Goal: Task Accomplishment & Management: Use online tool/utility

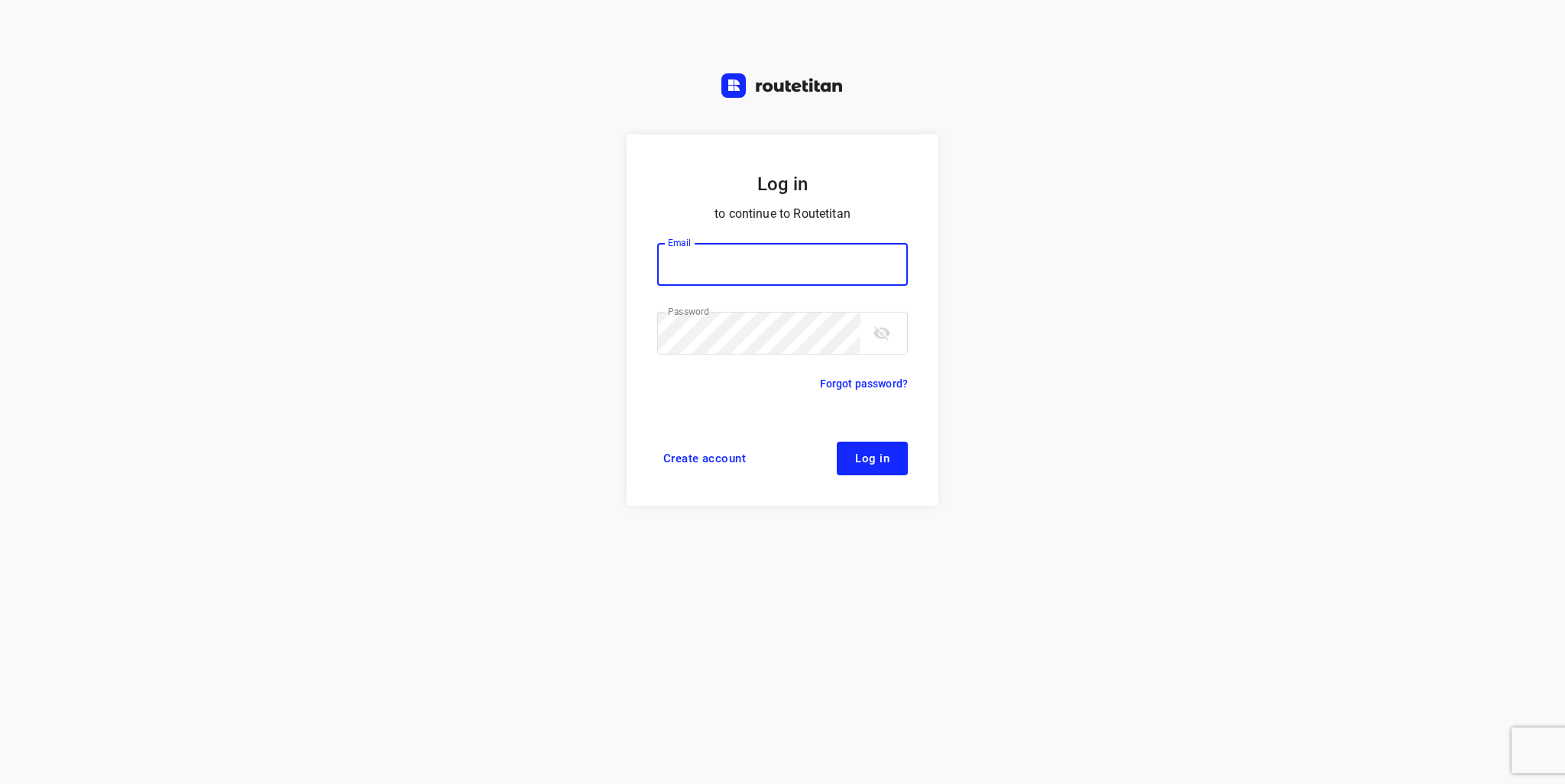
type input "info@tasboomkwekerij.nl"
click at [874, 464] on span "Log in" at bounding box center [872, 458] width 35 height 12
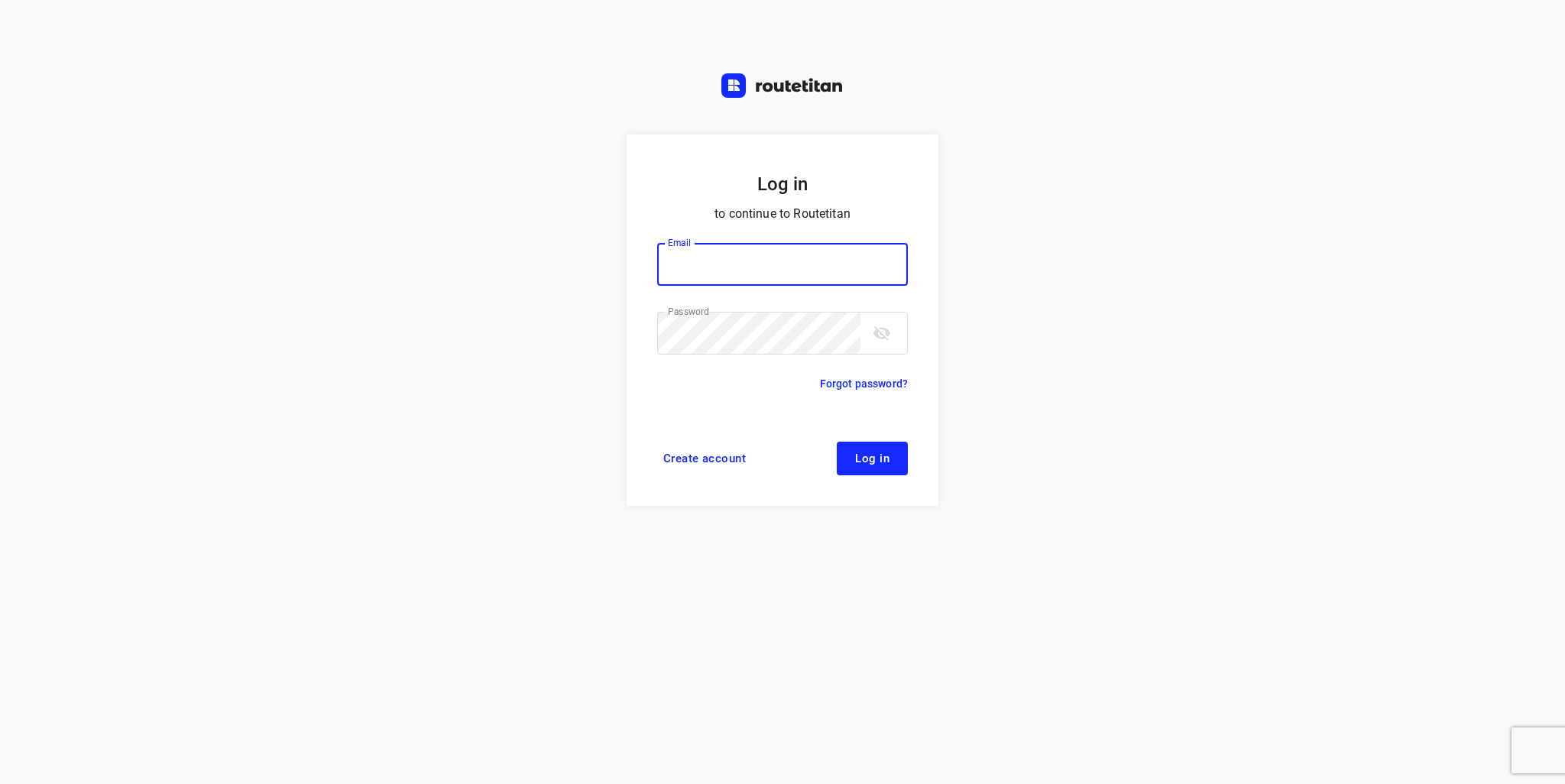
type input "info@tasboomkwekerij.nl"
click at [877, 464] on span "Log in" at bounding box center [872, 458] width 35 height 12
type input "info@tasboomkwekerij.nl"
click at [877, 456] on span "Log in" at bounding box center [872, 458] width 35 height 12
type input "info@tasboomkwekerij.nl"
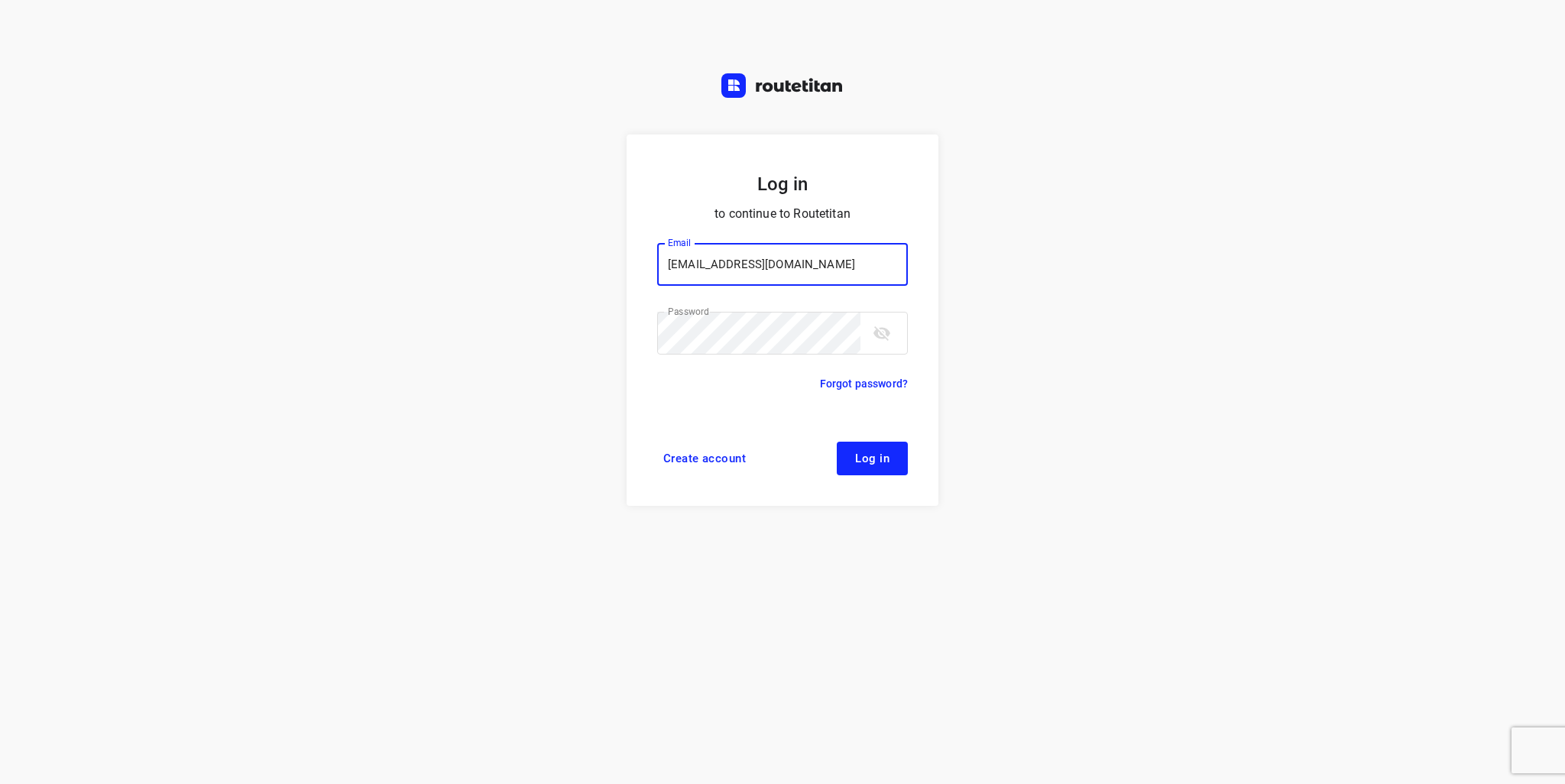
click at [883, 443] on button "Log in" at bounding box center [872, 458] width 71 height 34
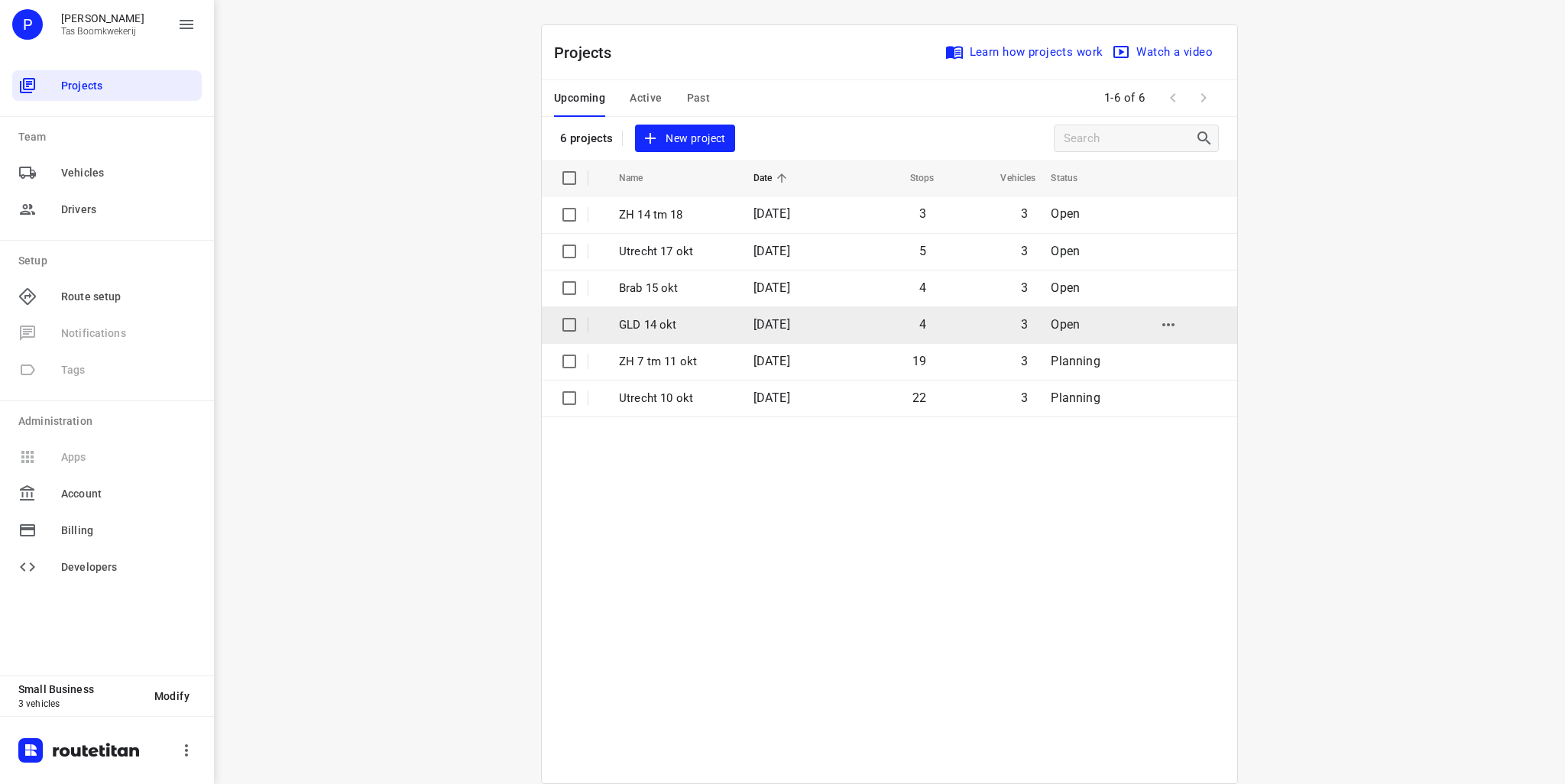
click at [666, 326] on p "GLD 14 okt" at bounding box center [675, 324] width 112 height 17
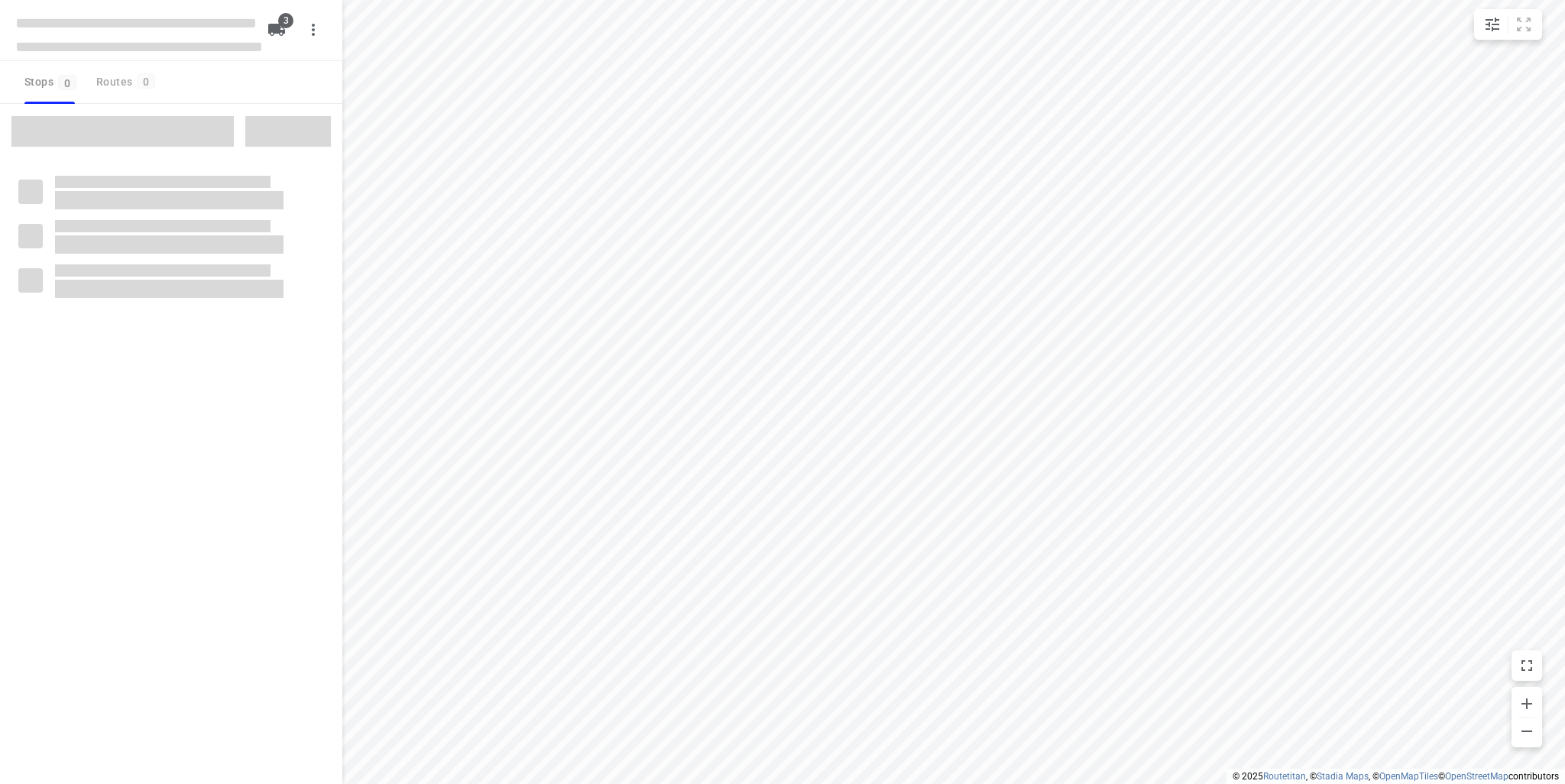
type input "distance"
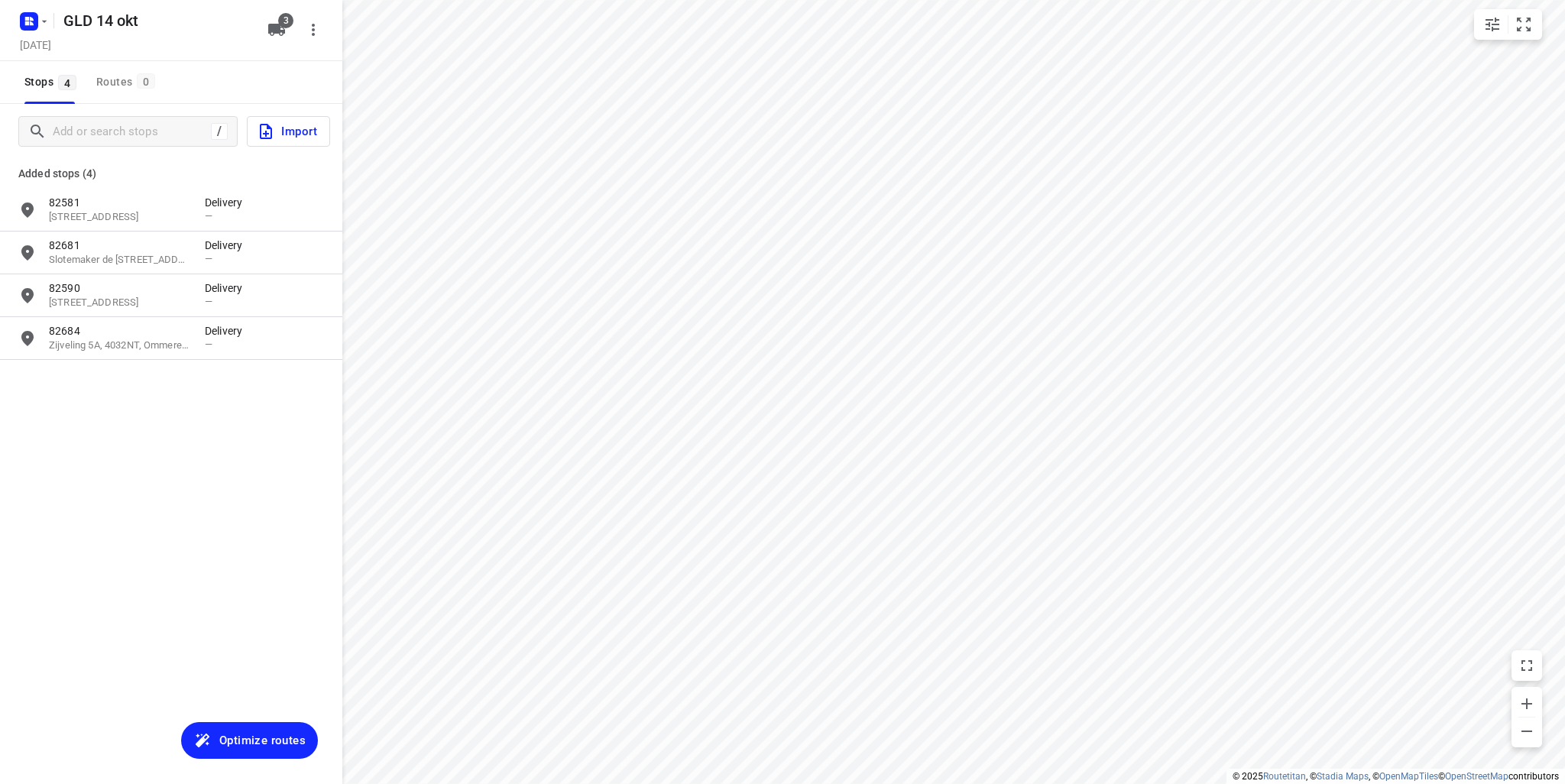
click at [257, 739] on span "Optimize routes" at bounding box center [262, 740] width 86 height 20
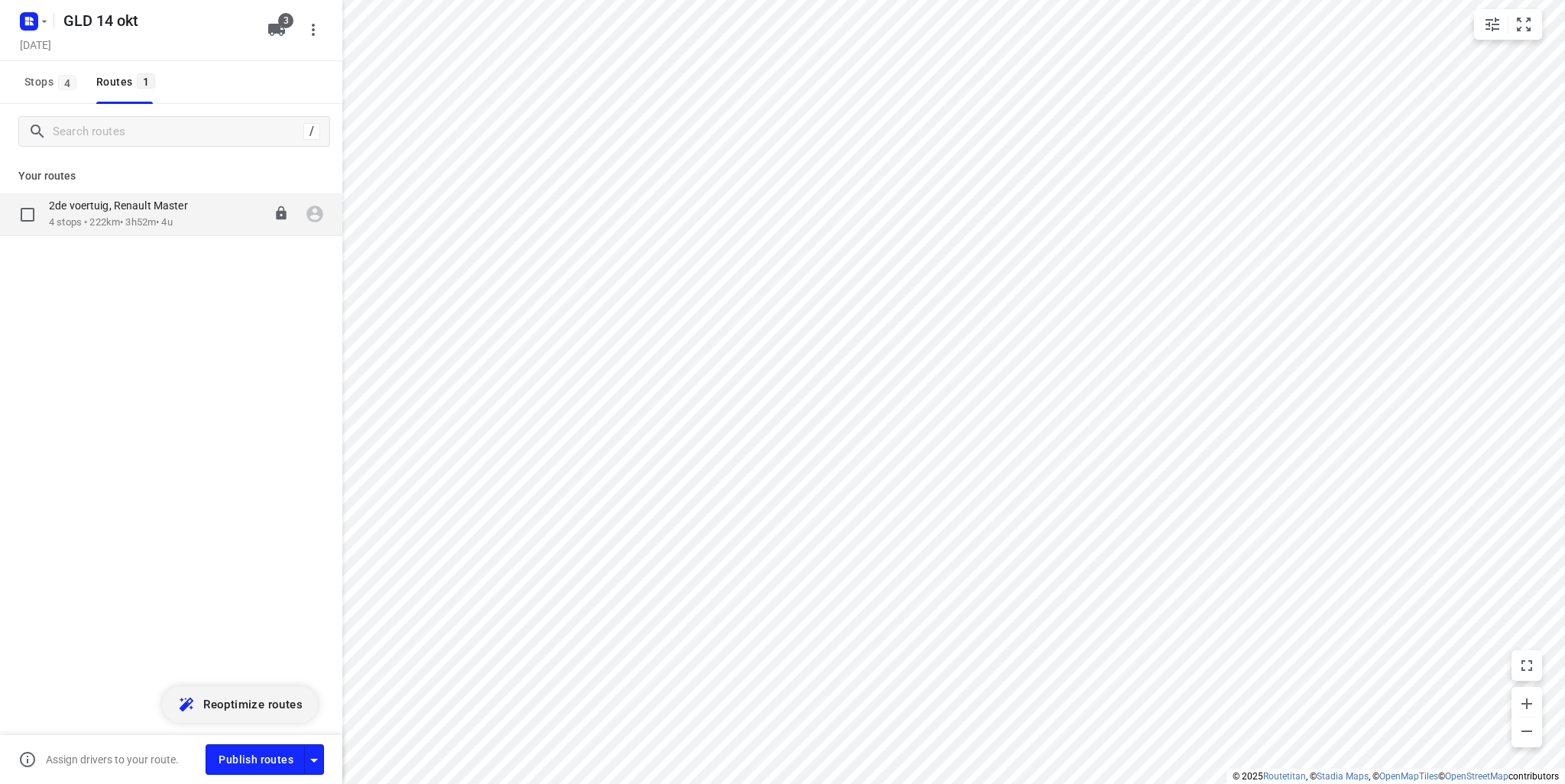
click at [241, 216] on div "08:00-11:52" at bounding box center [250, 214] width 77 height 31
click at [85, 213] on div "2de voertuig, Renault Master" at bounding box center [126, 206] width 155 height 16
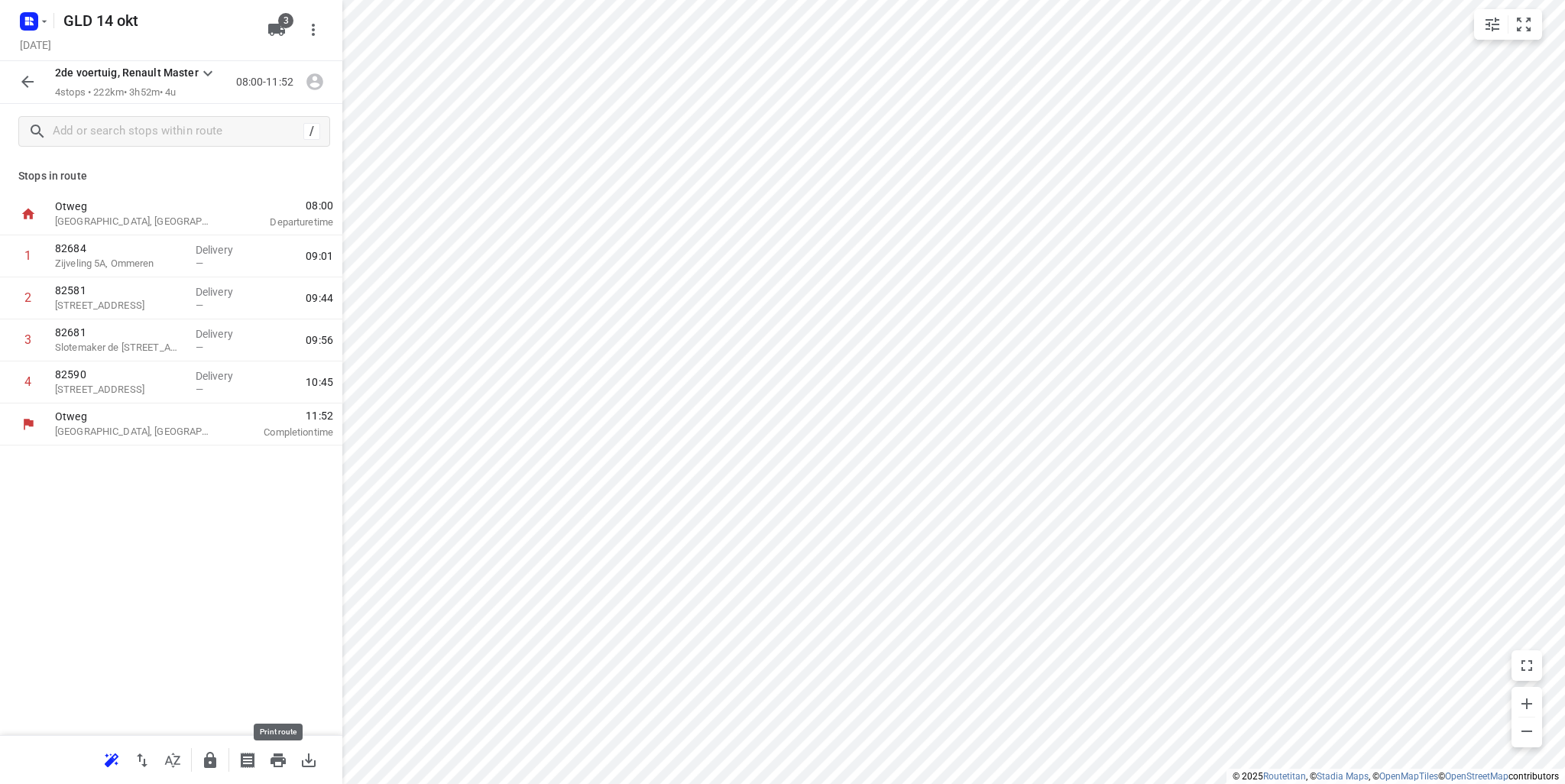
click at [277, 760] on icon "button" at bounding box center [278, 760] width 16 height 14
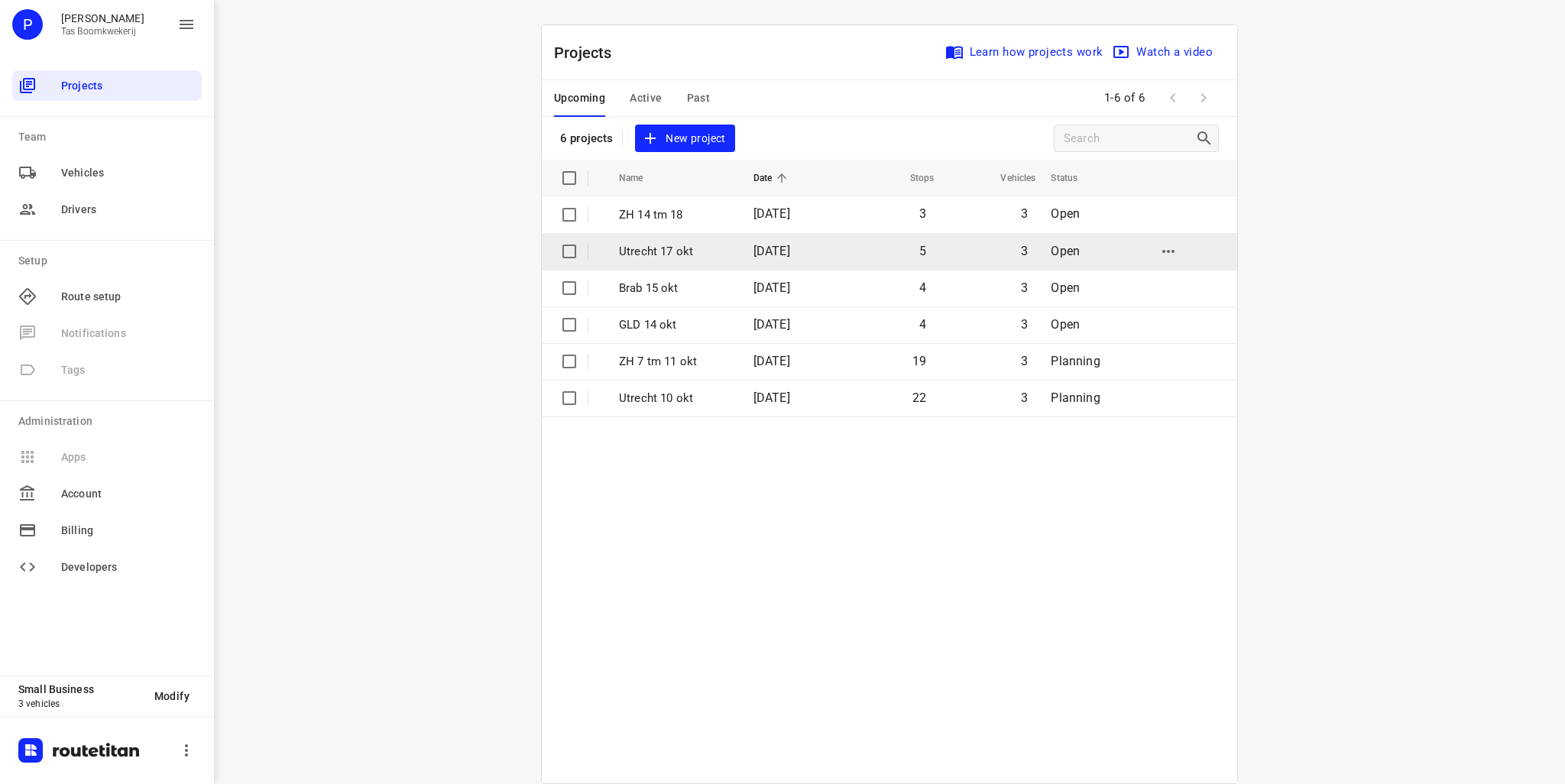
click at [741, 254] on td "[DATE]" at bounding box center [790, 251] width 98 height 37
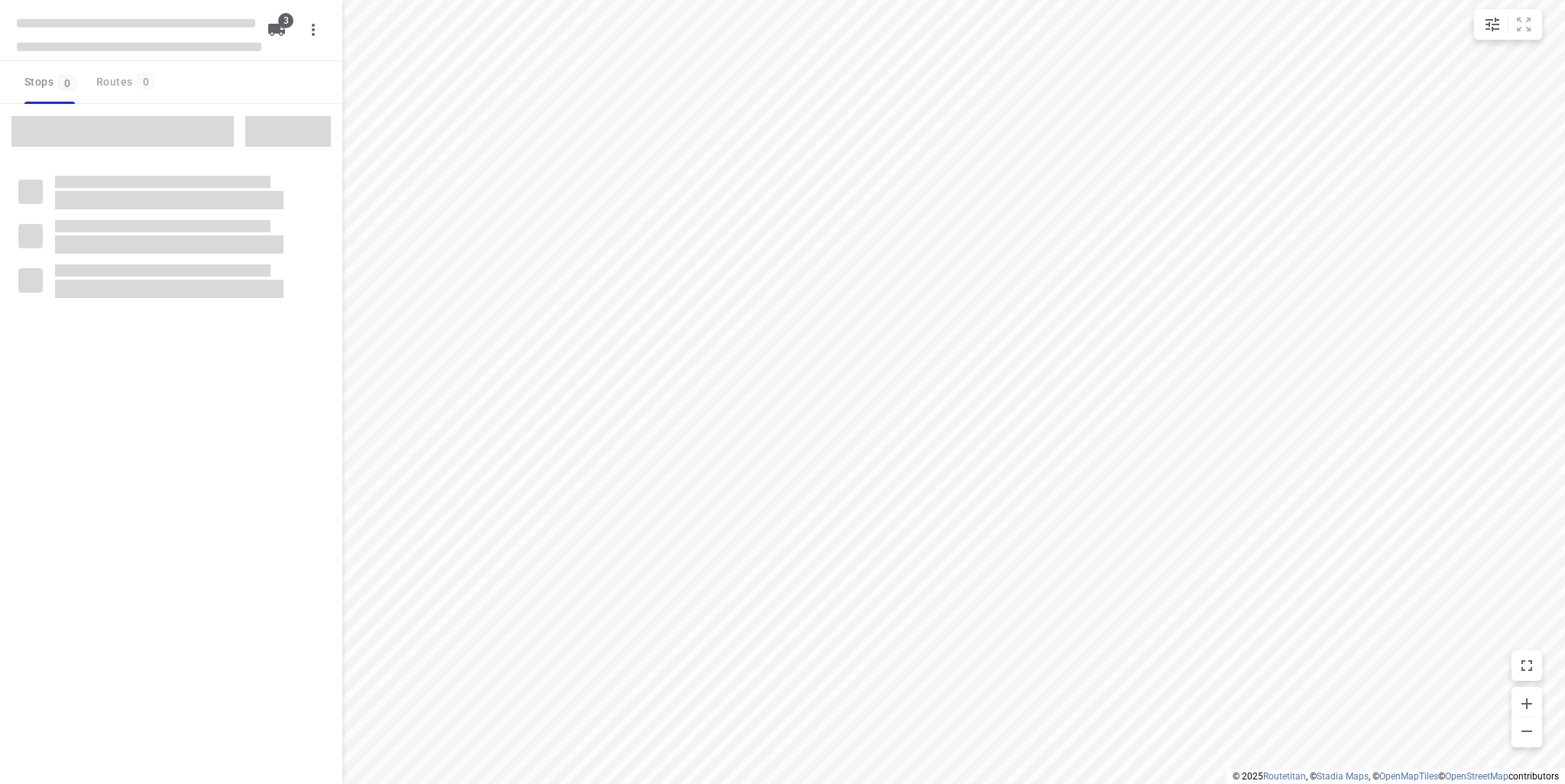
type input "distance"
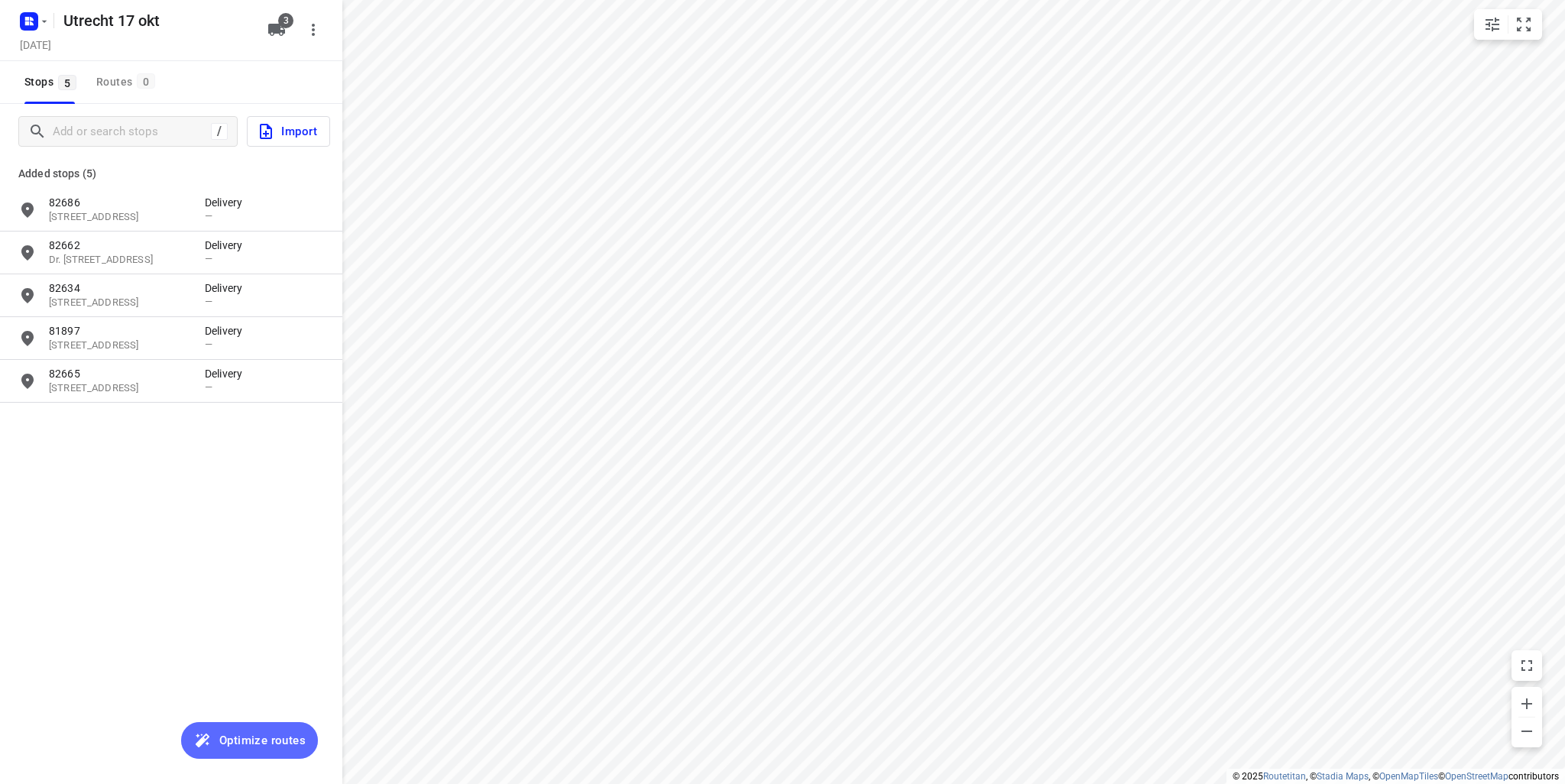
click at [258, 743] on span "Optimize routes" at bounding box center [262, 740] width 86 height 20
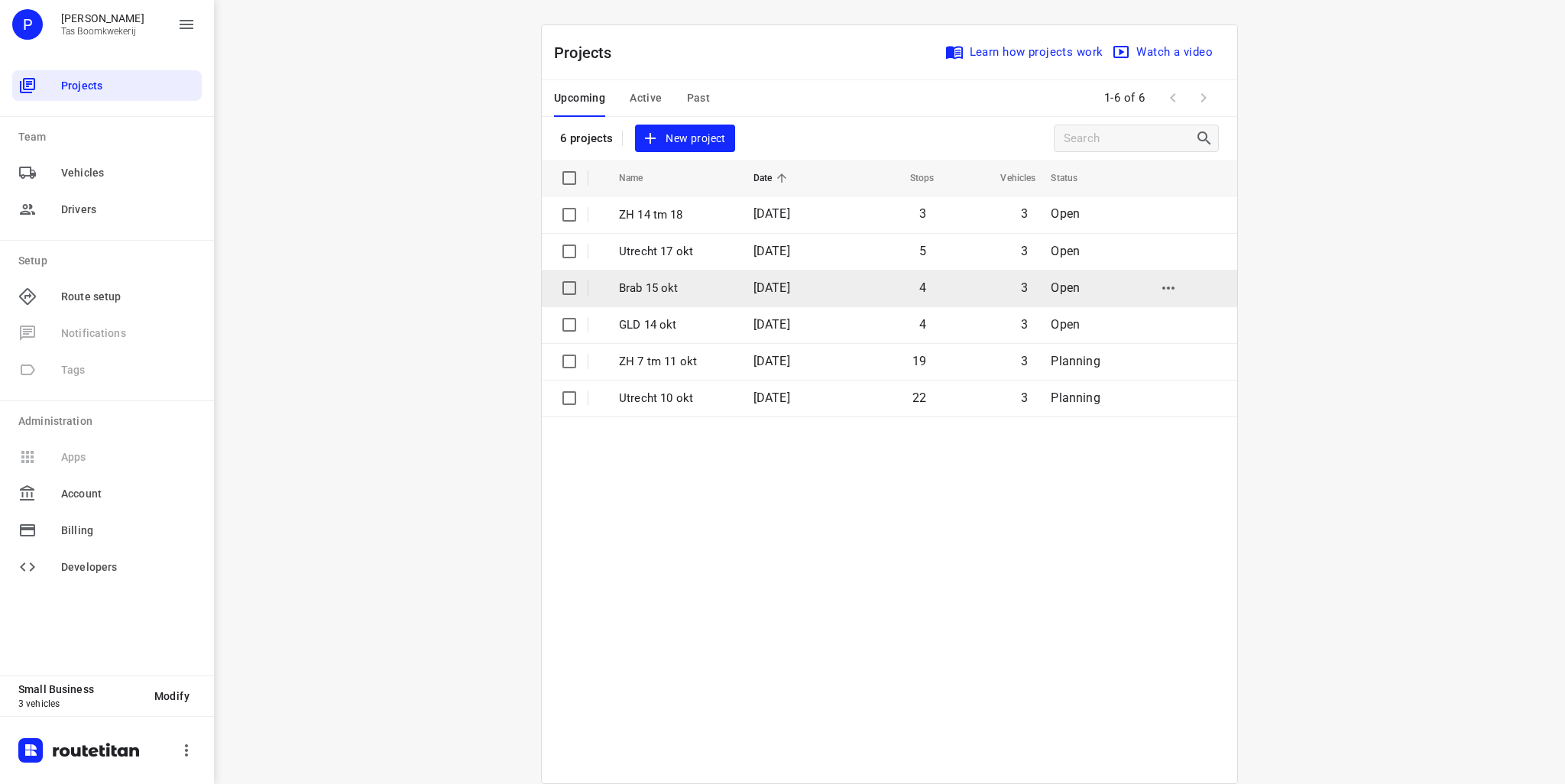
click at [663, 297] on td "Brab 15 okt" at bounding box center [672, 288] width 137 height 37
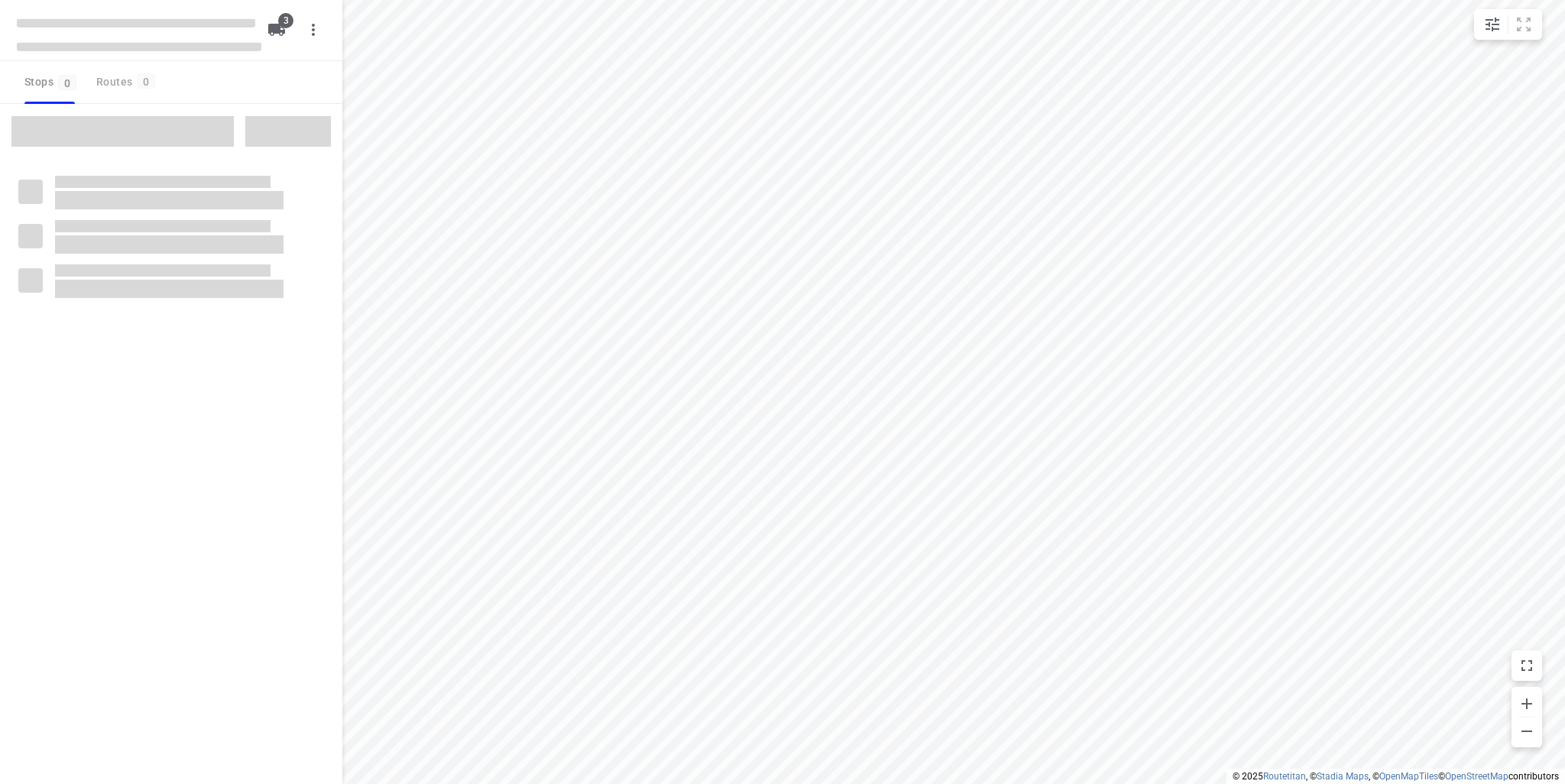
type input "distance"
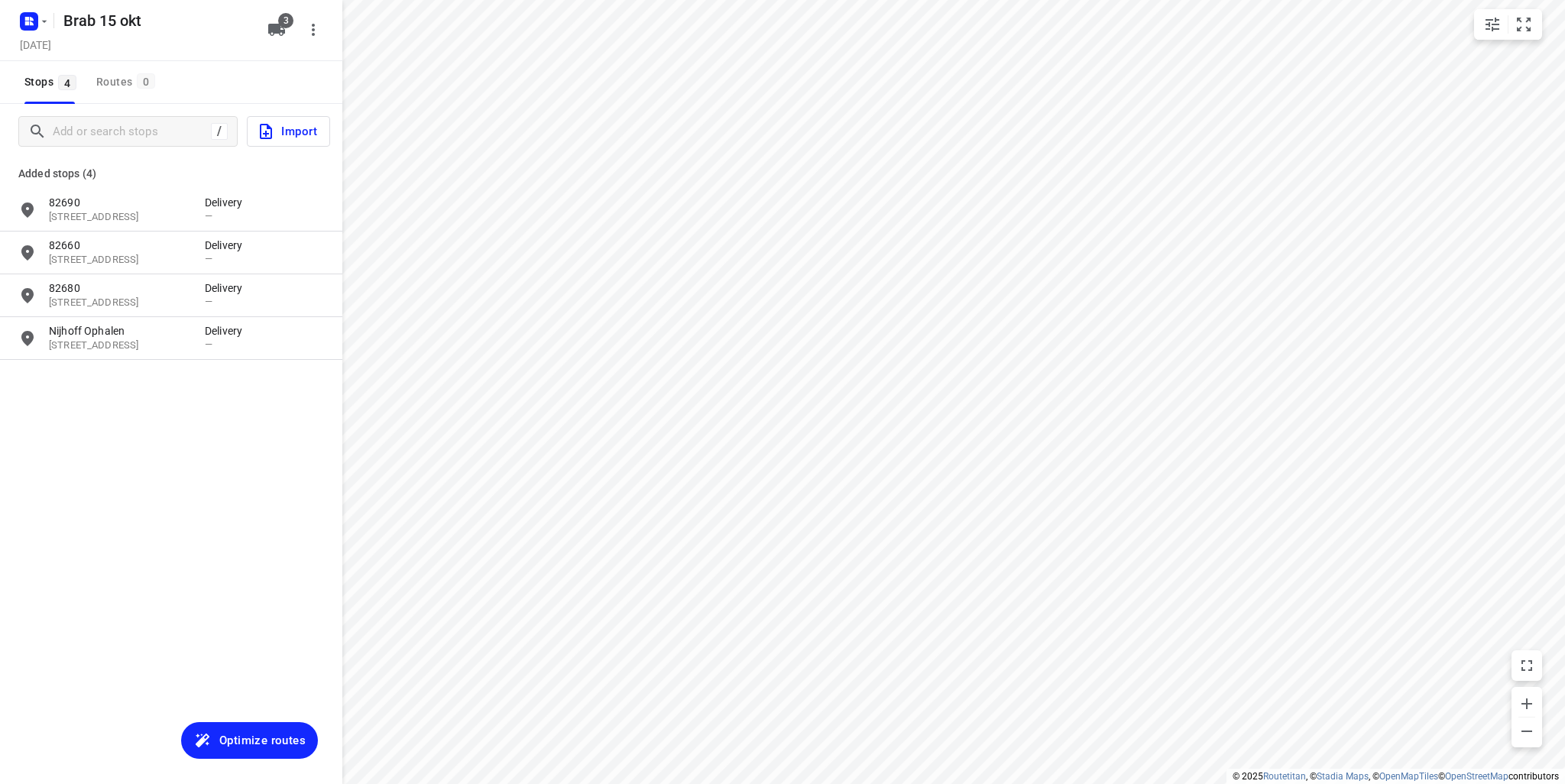
click at [253, 739] on span "Optimize routes" at bounding box center [262, 740] width 86 height 20
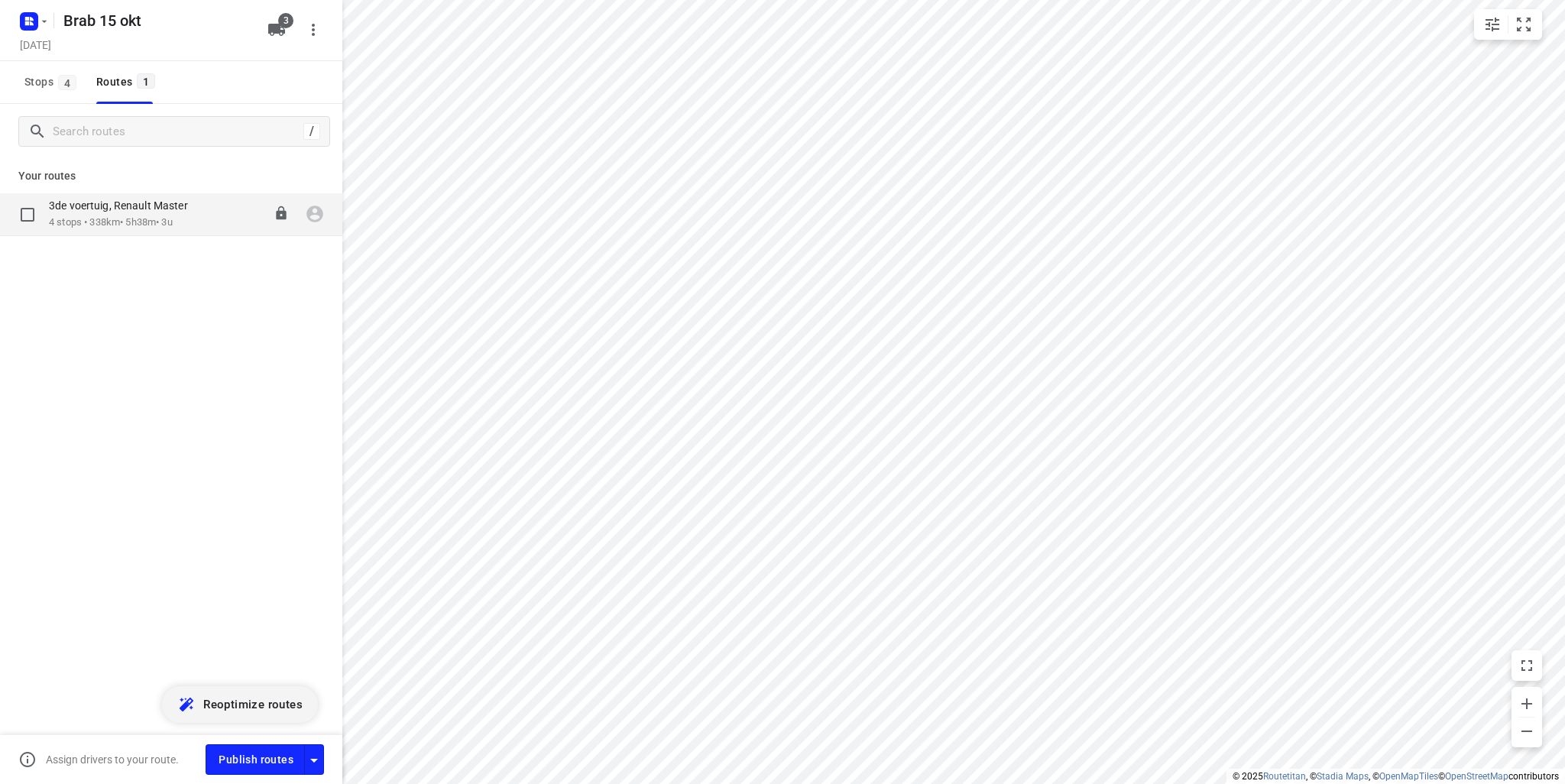
click at [158, 215] on div "3de voertuig, Renault Master" at bounding box center [126, 206] width 155 height 16
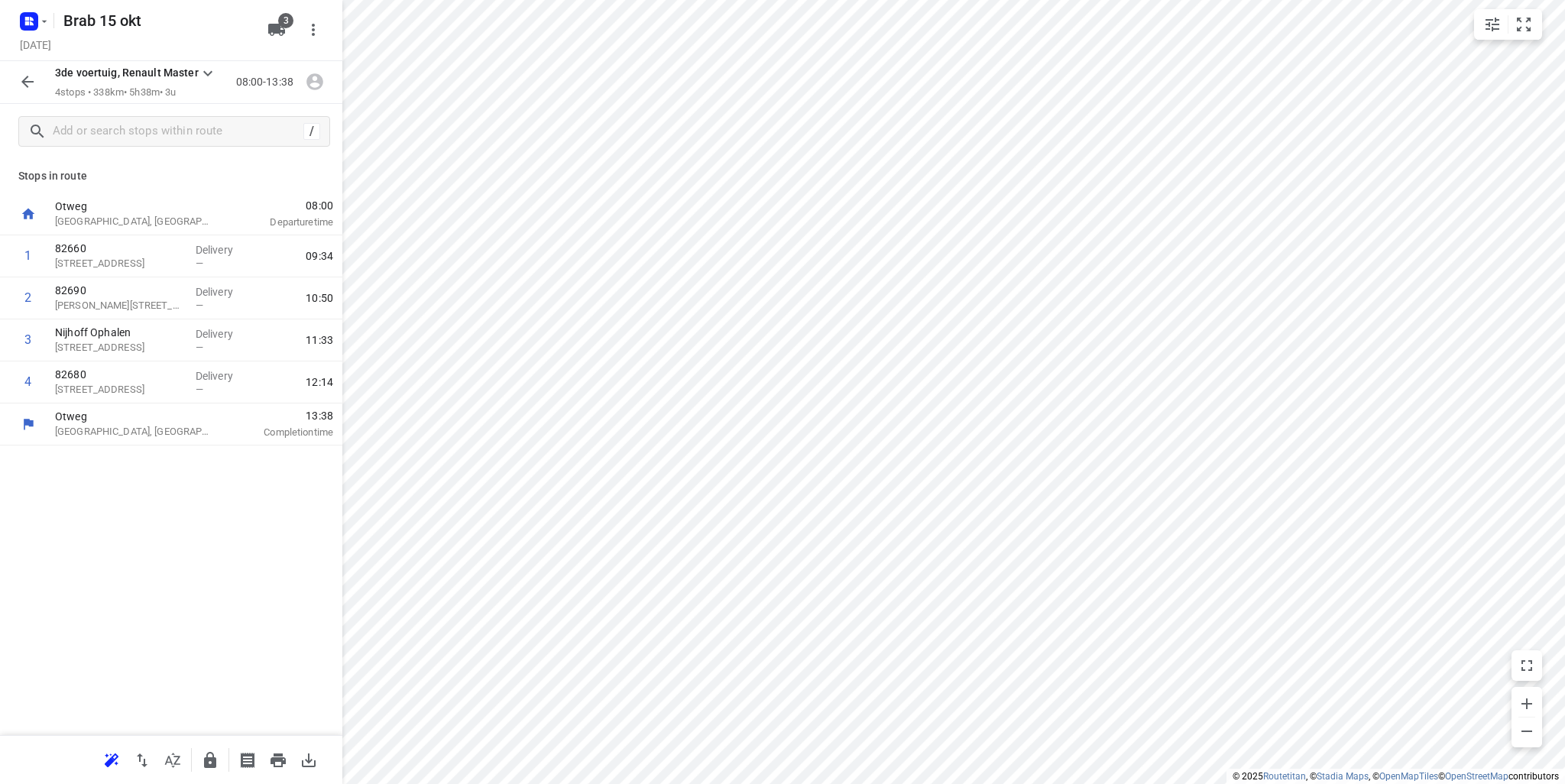
click at [272, 763] on icon "button" at bounding box center [278, 760] width 16 height 14
click at [109, 137] on input "text" at bounding box center [178, 132] width 249 height 24
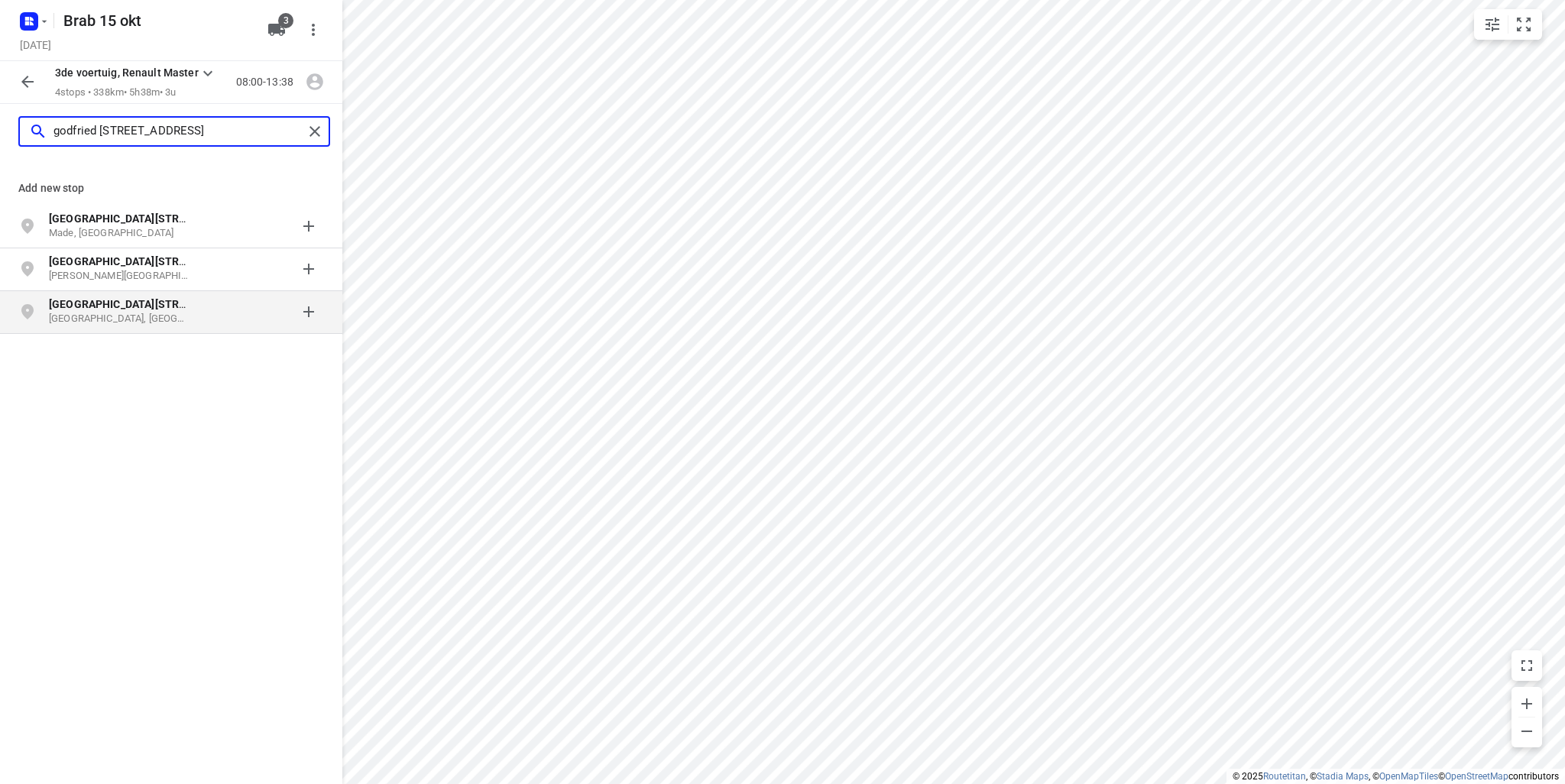
type input "godfried schalckenstraat 9"
click at [137, 319] on p "Tilburg, Nederland" at bounding box center [118, 319] width 141 height 15
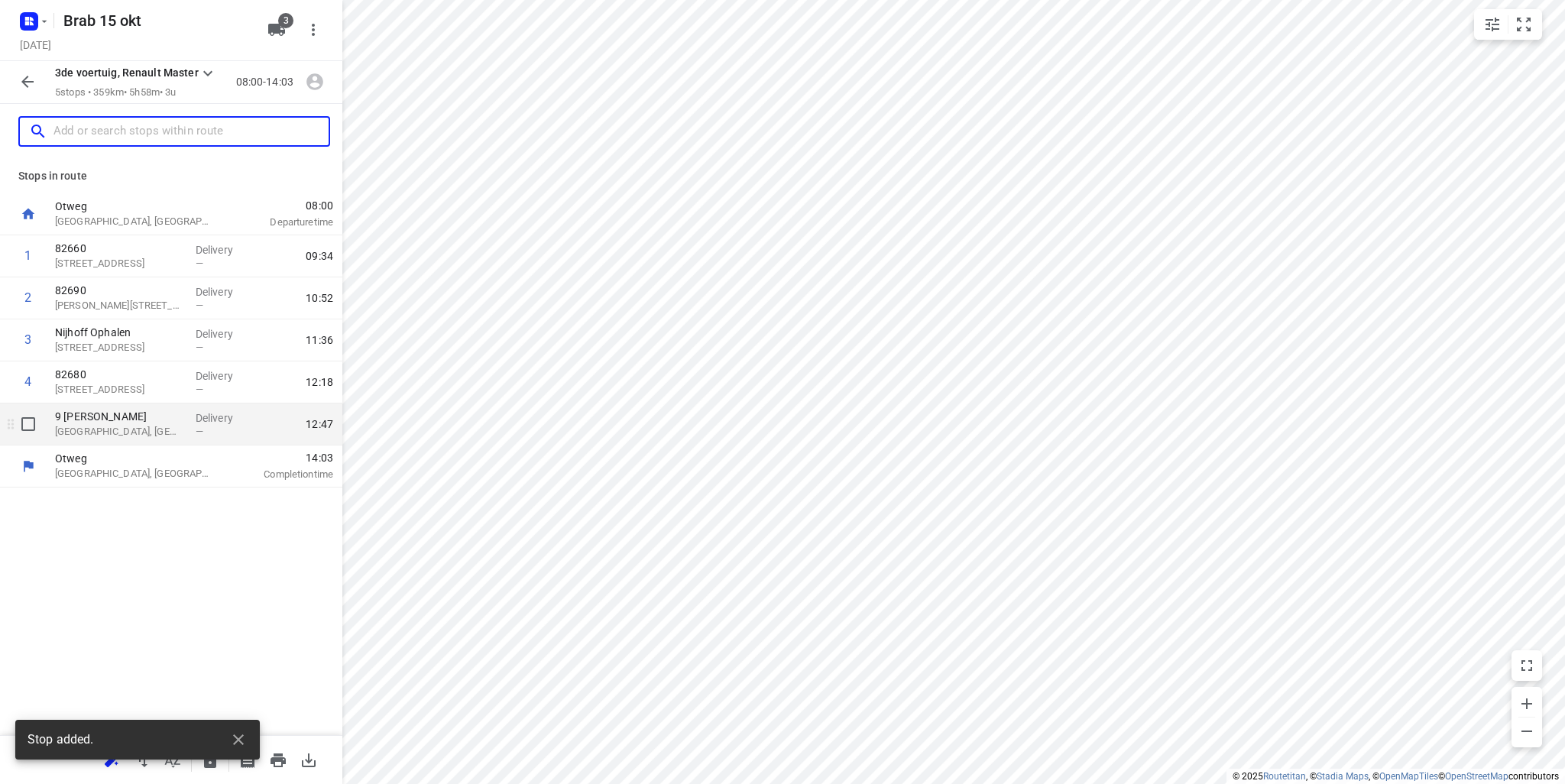
click at [145, 429] on p "Tilburg, Netherlands" at bounding box center [119, 431] width 128 height 16
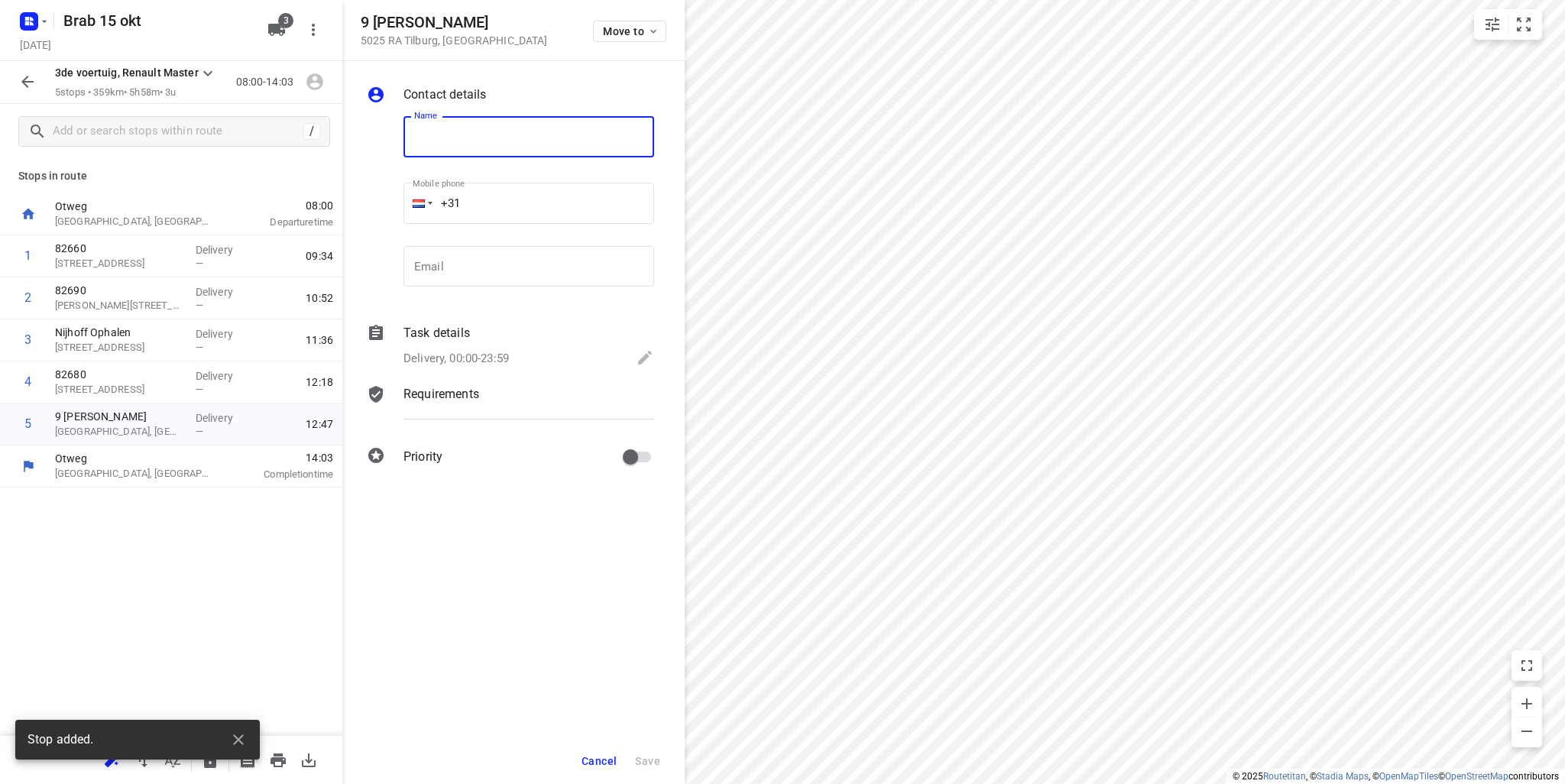
click at [444, 135] on input "text" at bounding box center [528, 137] width 251 height 41
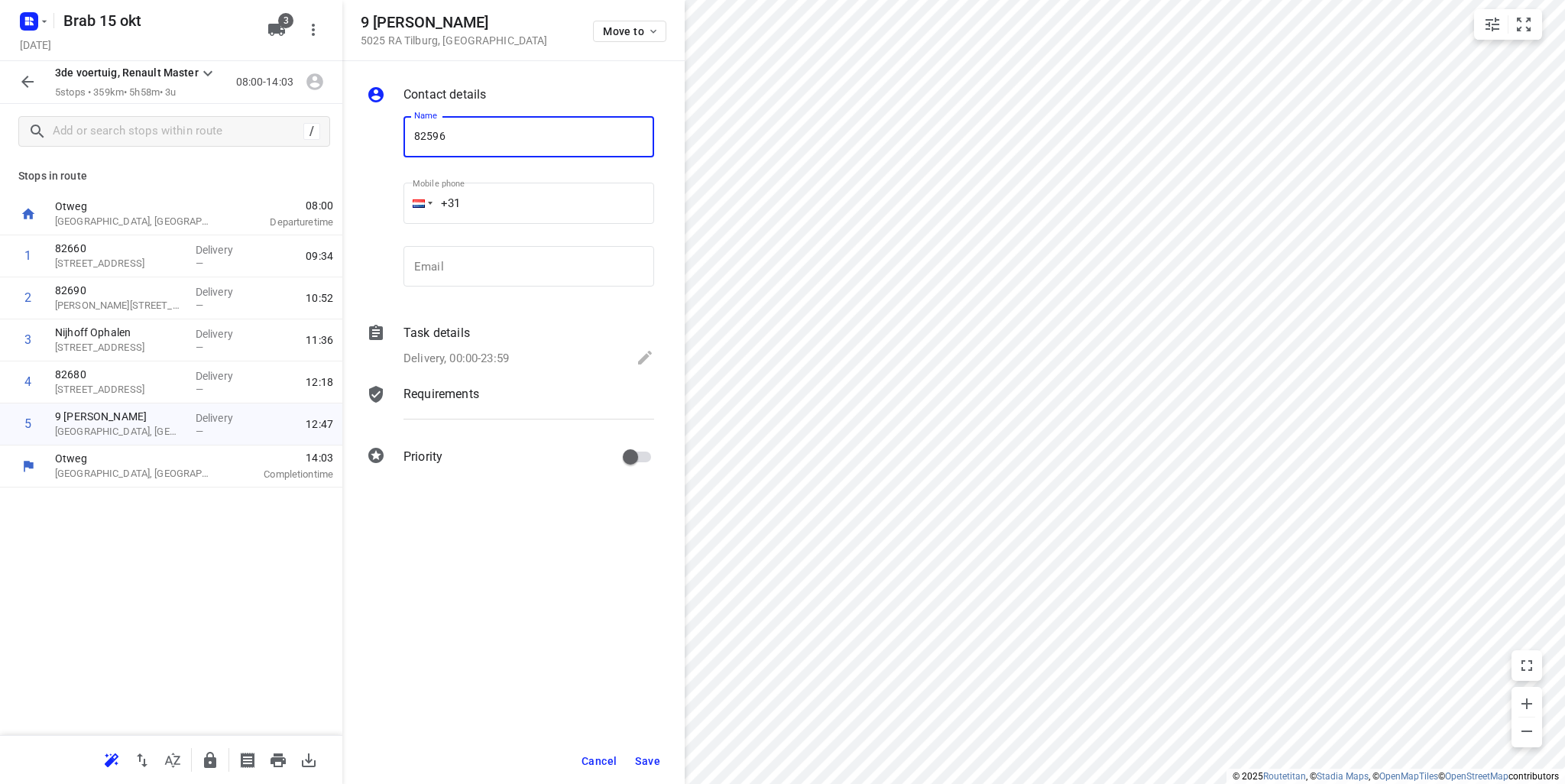
type input "82596"
click at [656, 758] on span "Save" at bounding box center [648, 760] width 26 height 12
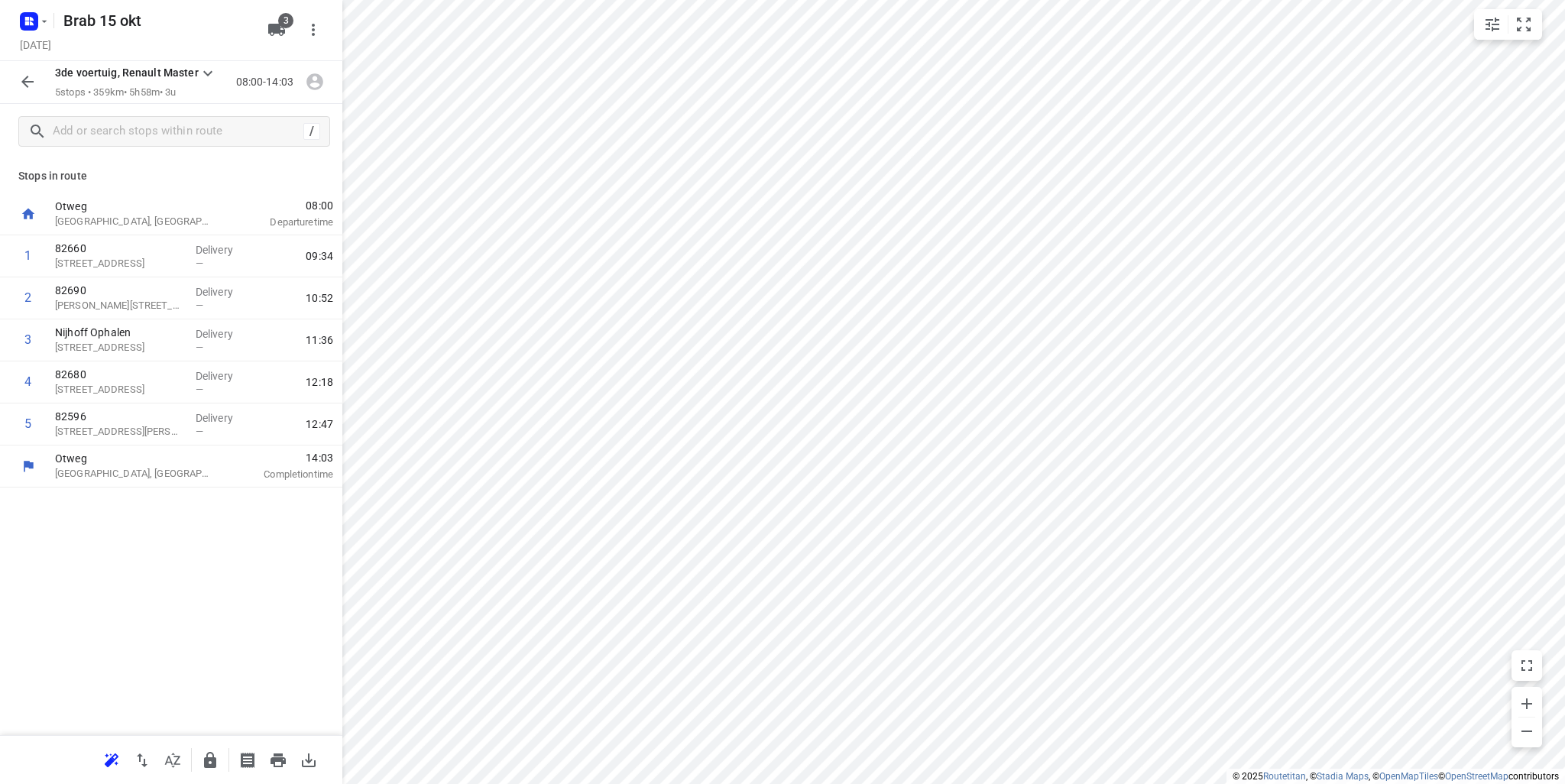
click at [95, 761] on div at bounding box center [171, 758] width 342 height 49
click at [102, 762] on icon "button" at bounding box center [111, 760] width 18 height 18
click at [97, 135] on input "text" at bounding box center [175, 132] width 244 height 24
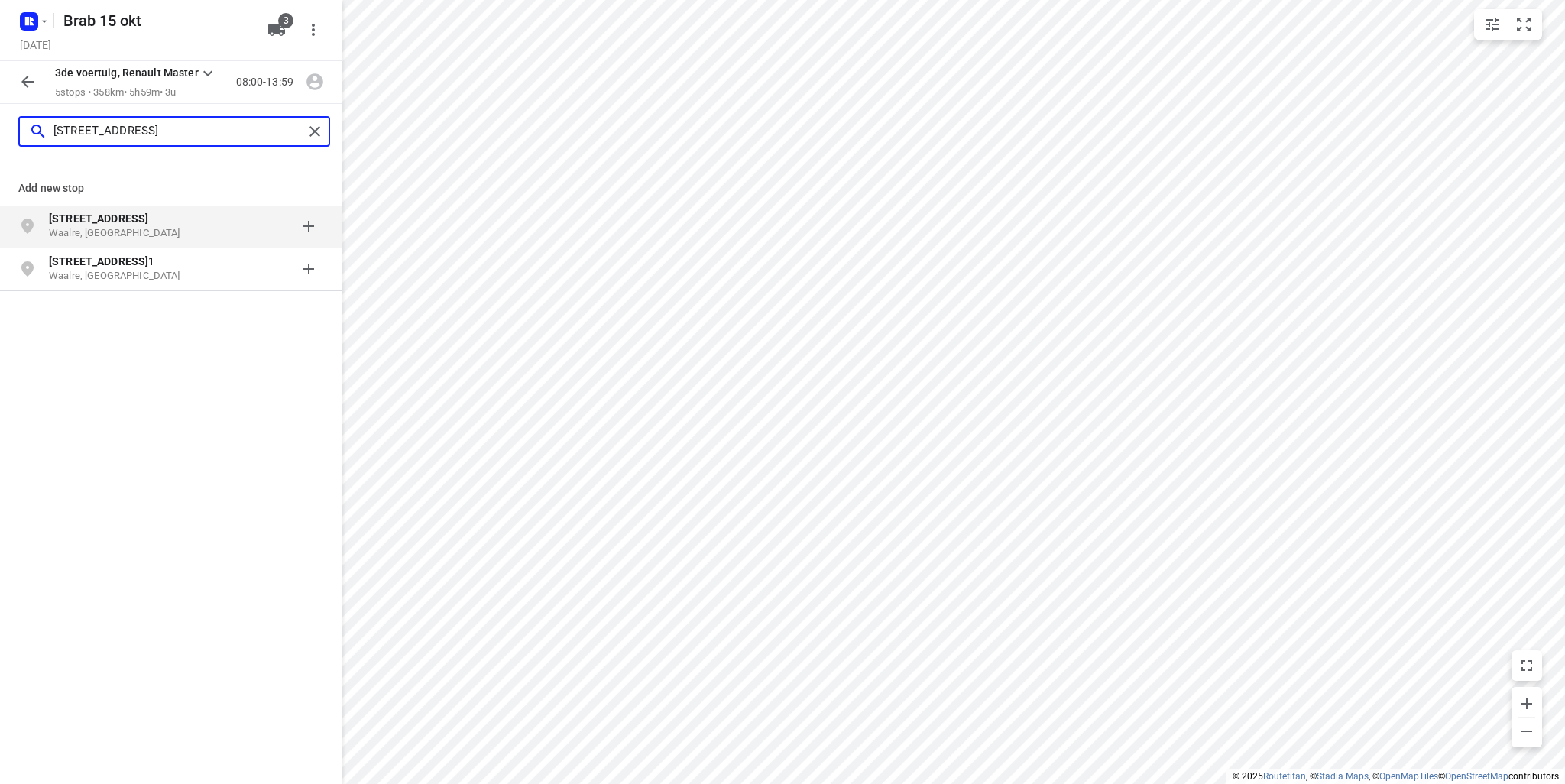
type input "lissevenlaan 1"
click at [104, 229] on p "Waalre, Nederland" at bounding box center [118, 234] width 141 height 15
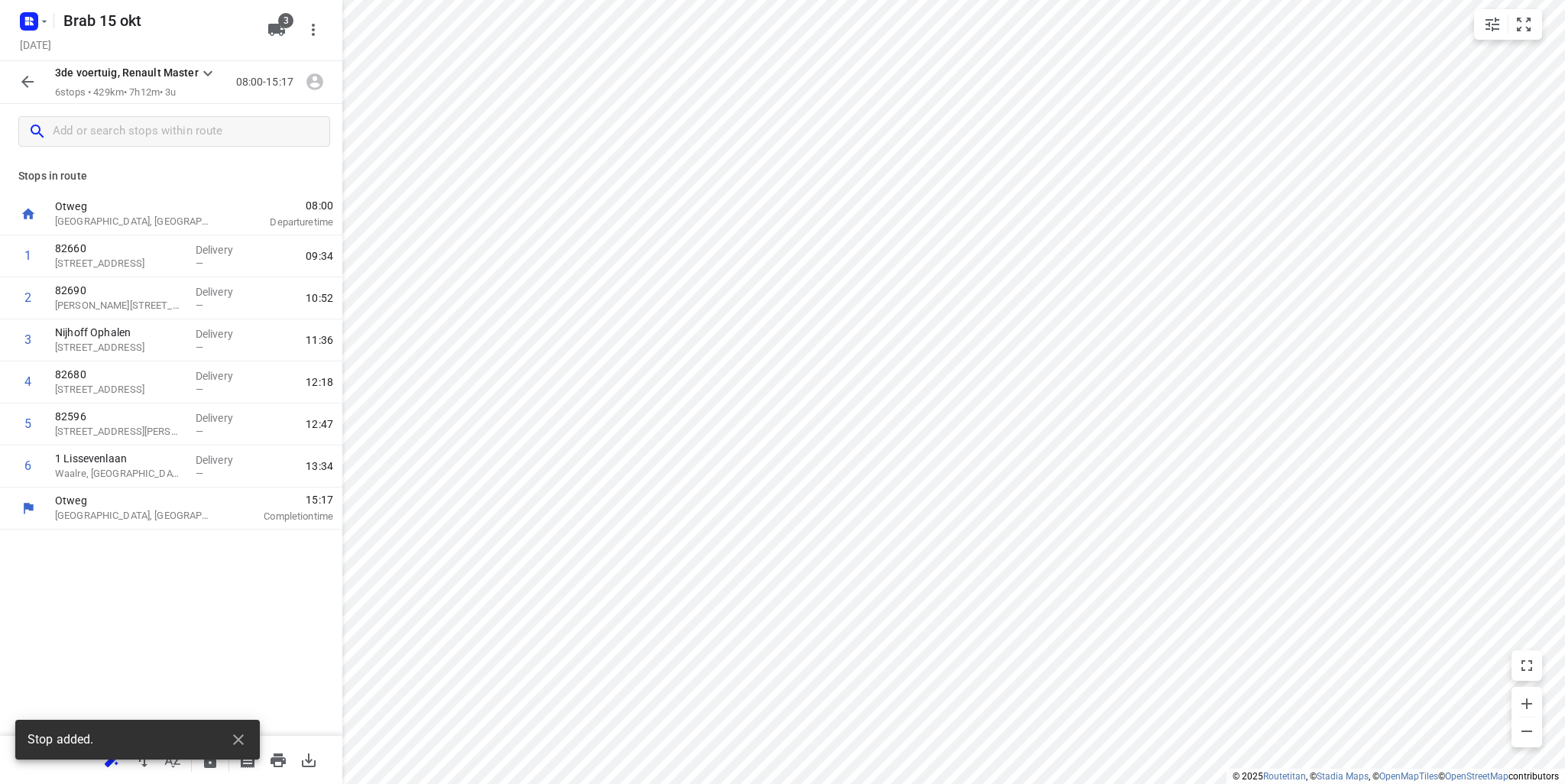
click at [110, 762] on div "Stop added." at bounding box center [137, 744] width 244 height 49
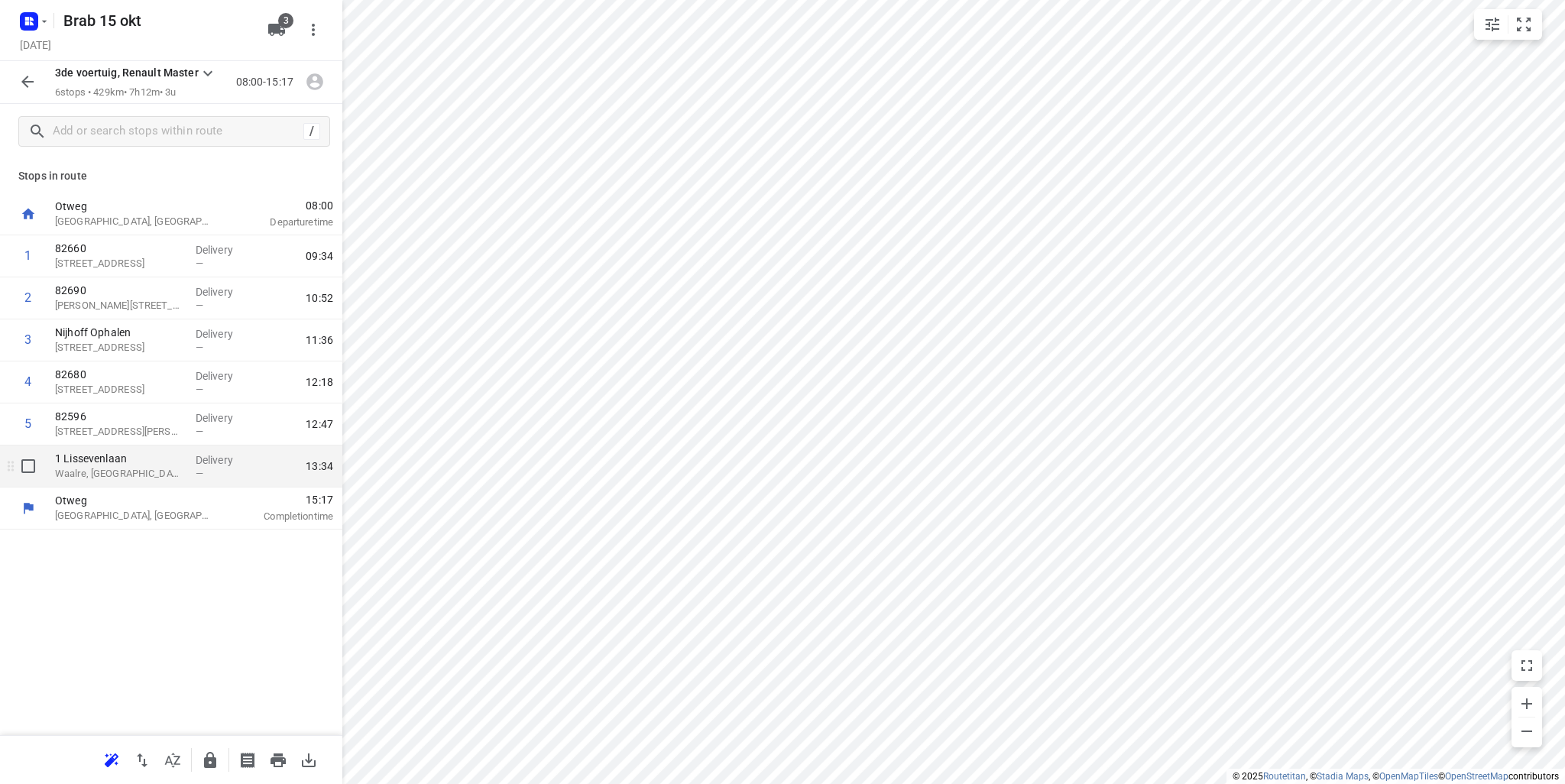
click at [132, 466] on p "Waalre, Netherlands" at bounding box center [119, 473] width 128 height 16
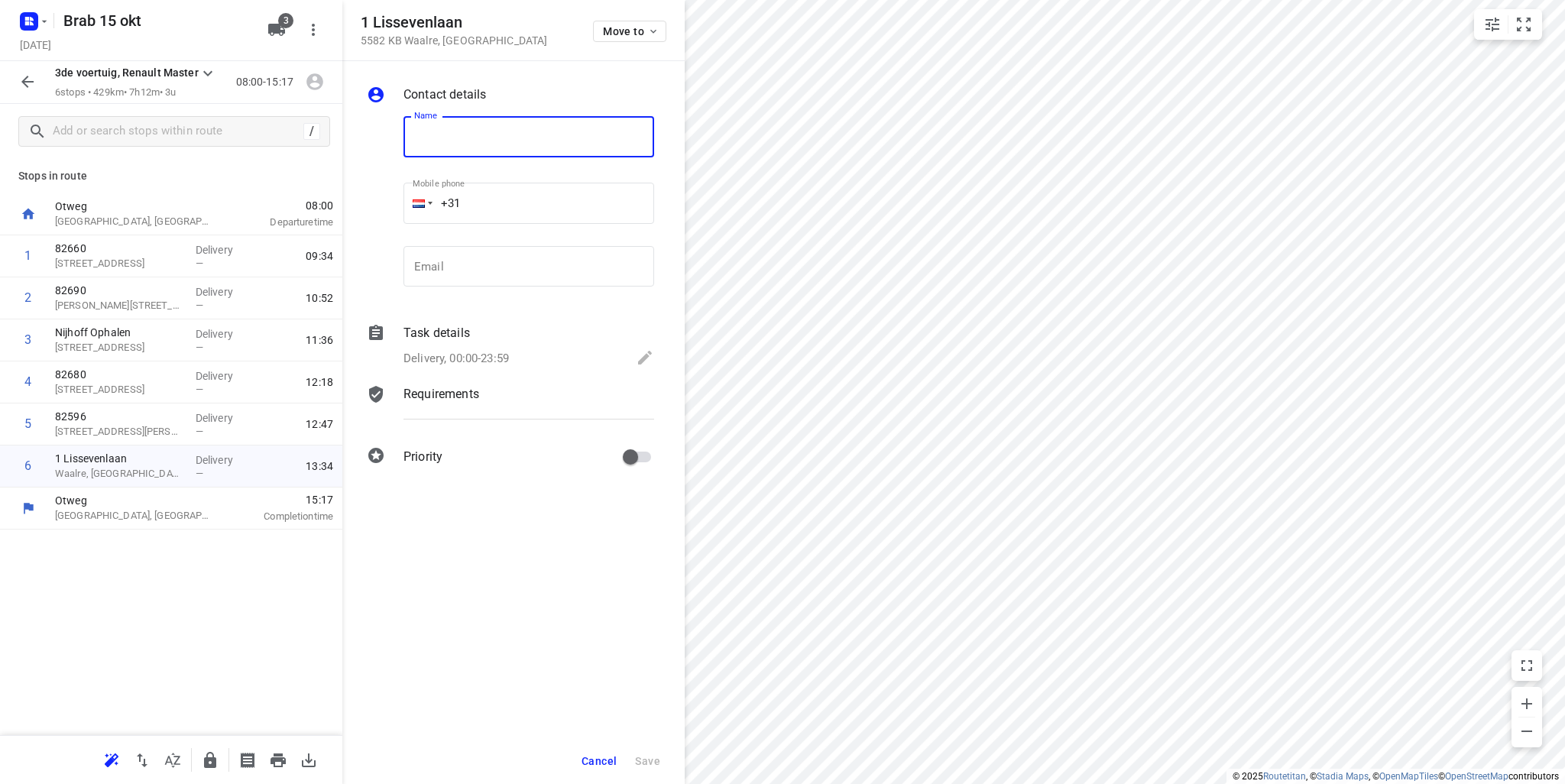
click at [480, 144] on input "text" at bounding box center [528, 137] width 251 height 41
type input "82729"
click at [655, 761] on span "Save" at bounding box center [648, 760] width 26 height 12
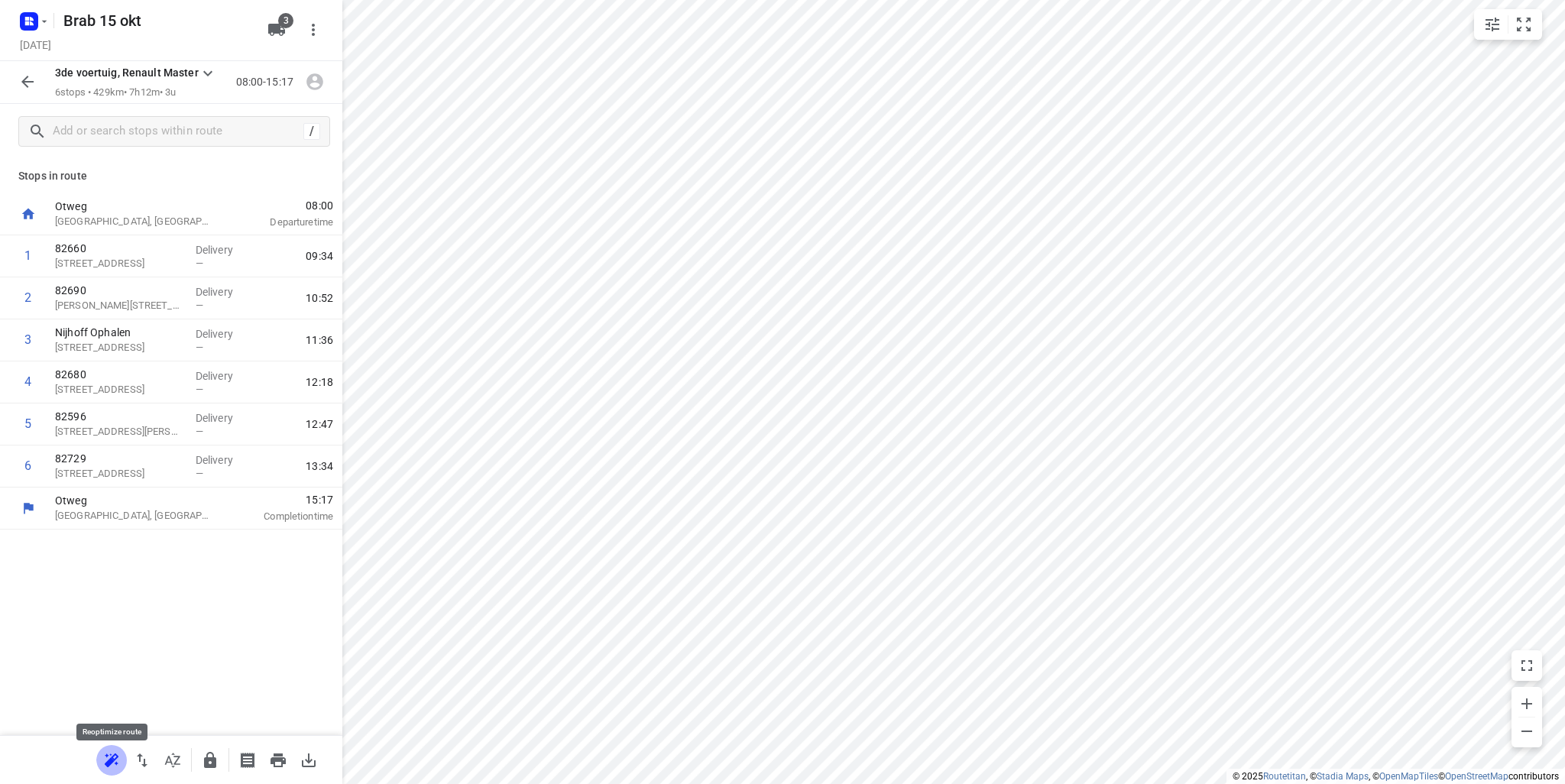
click at [125, 762] on button "button" at bounding box center [111, 759] width 30 height 30
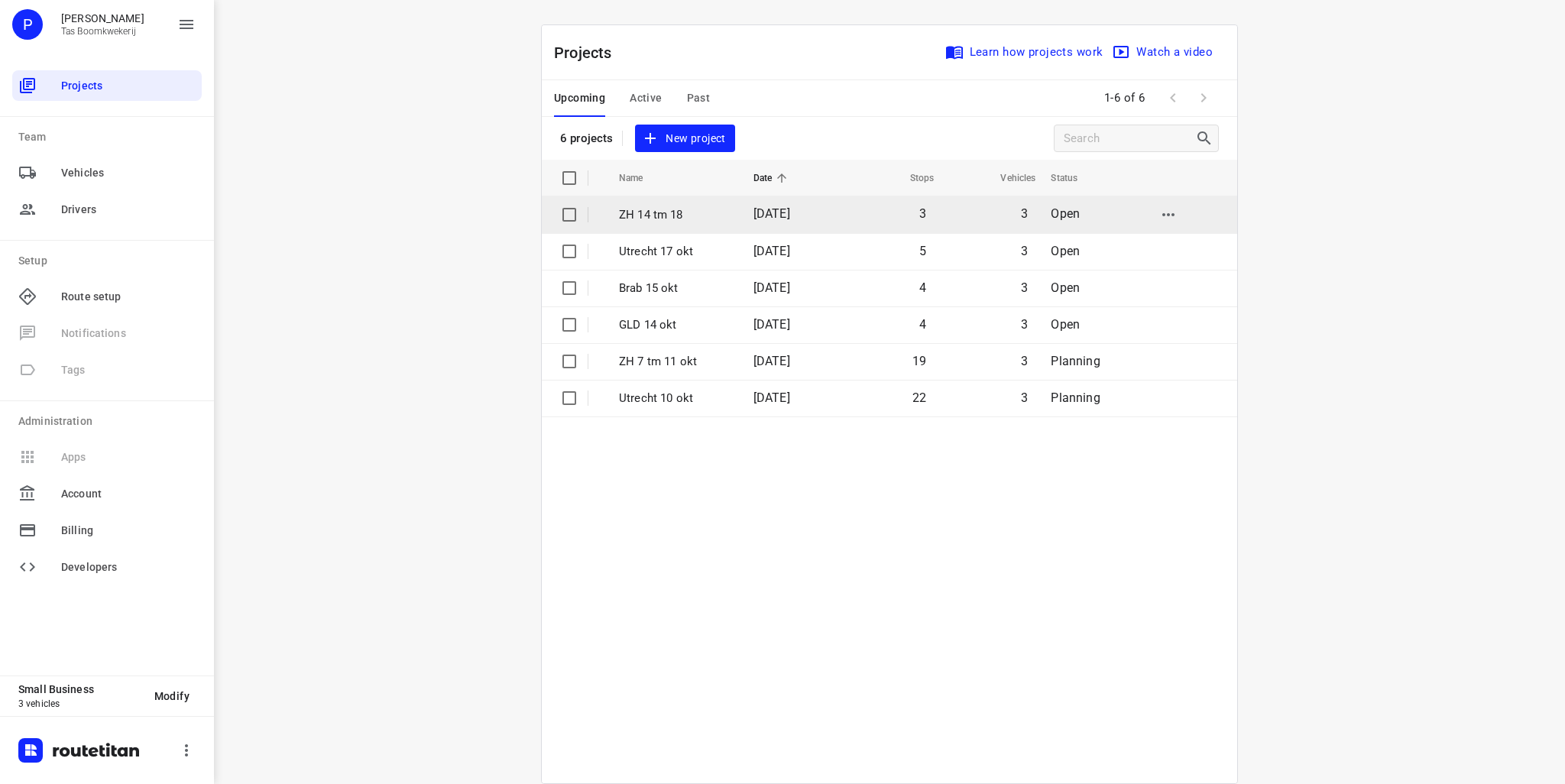
click at [679, 214] on p "ZH 14 tm 18" at bounding box center [675, 215] width 112 height 17
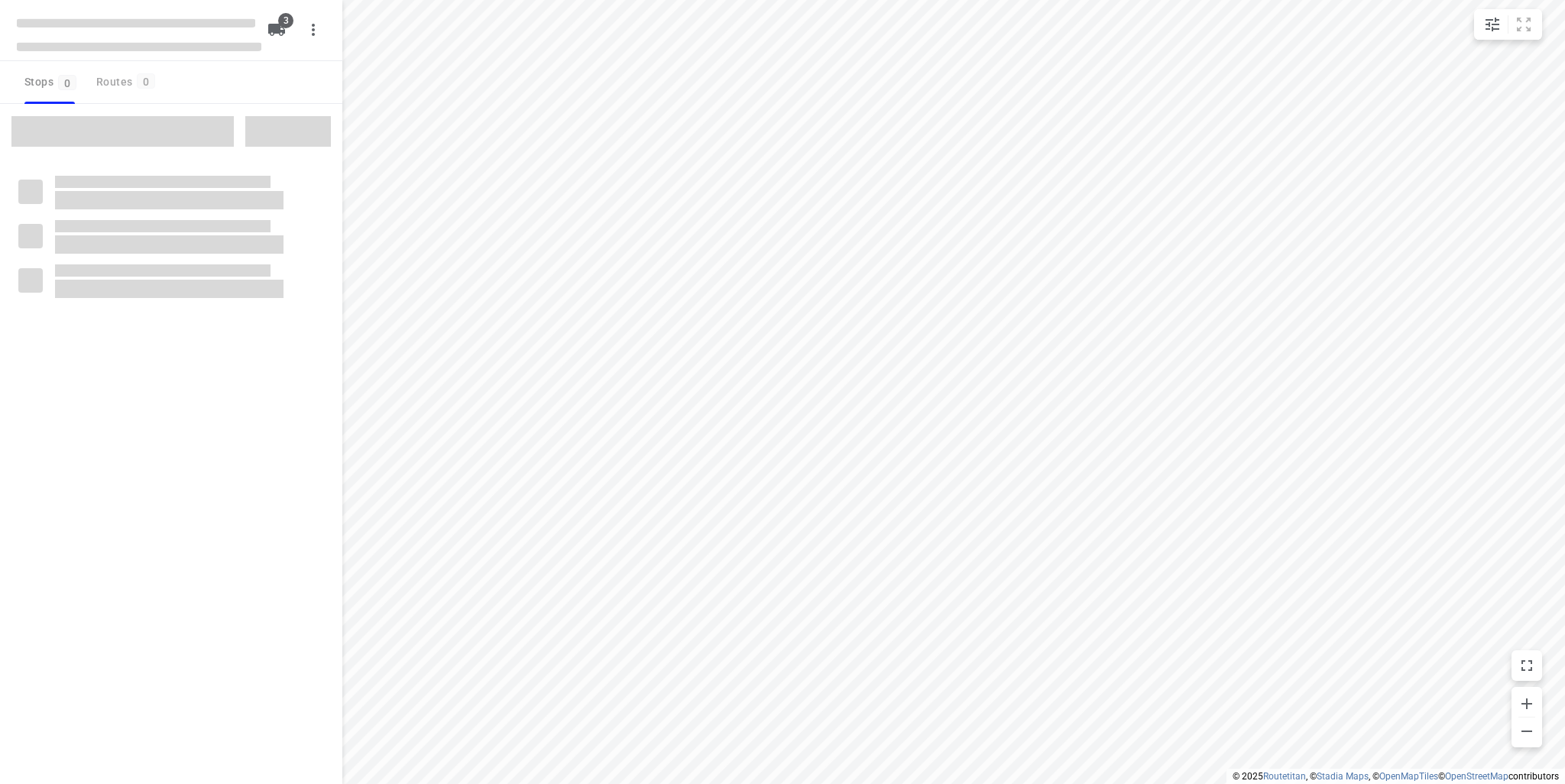
type input "distance"
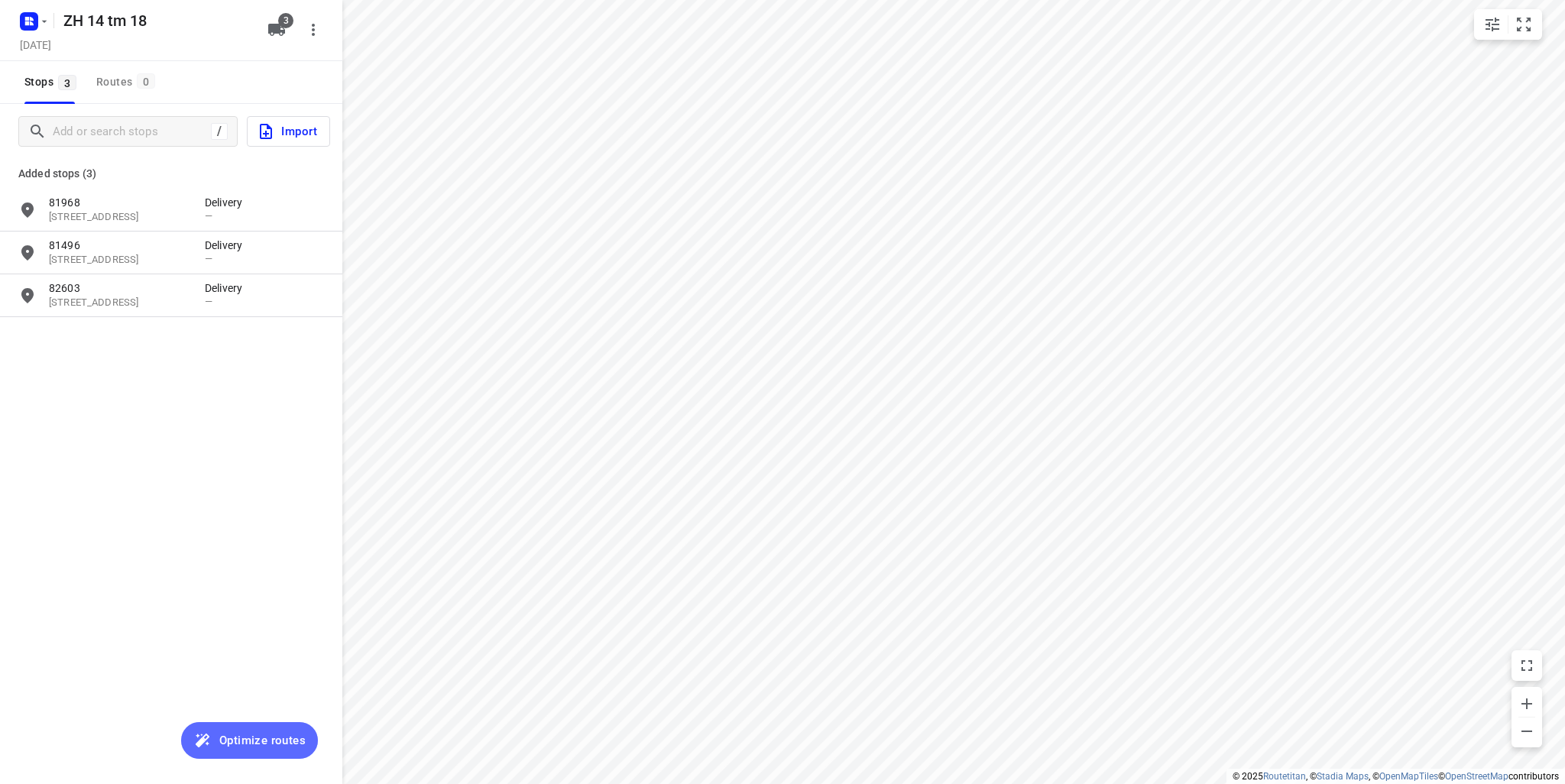
click at [242, 738] on span "Optimize routes" at bounding box center [262, 740] width 86 height 20
